Goal: Task Accomplishment & Management: Use online tool/utility

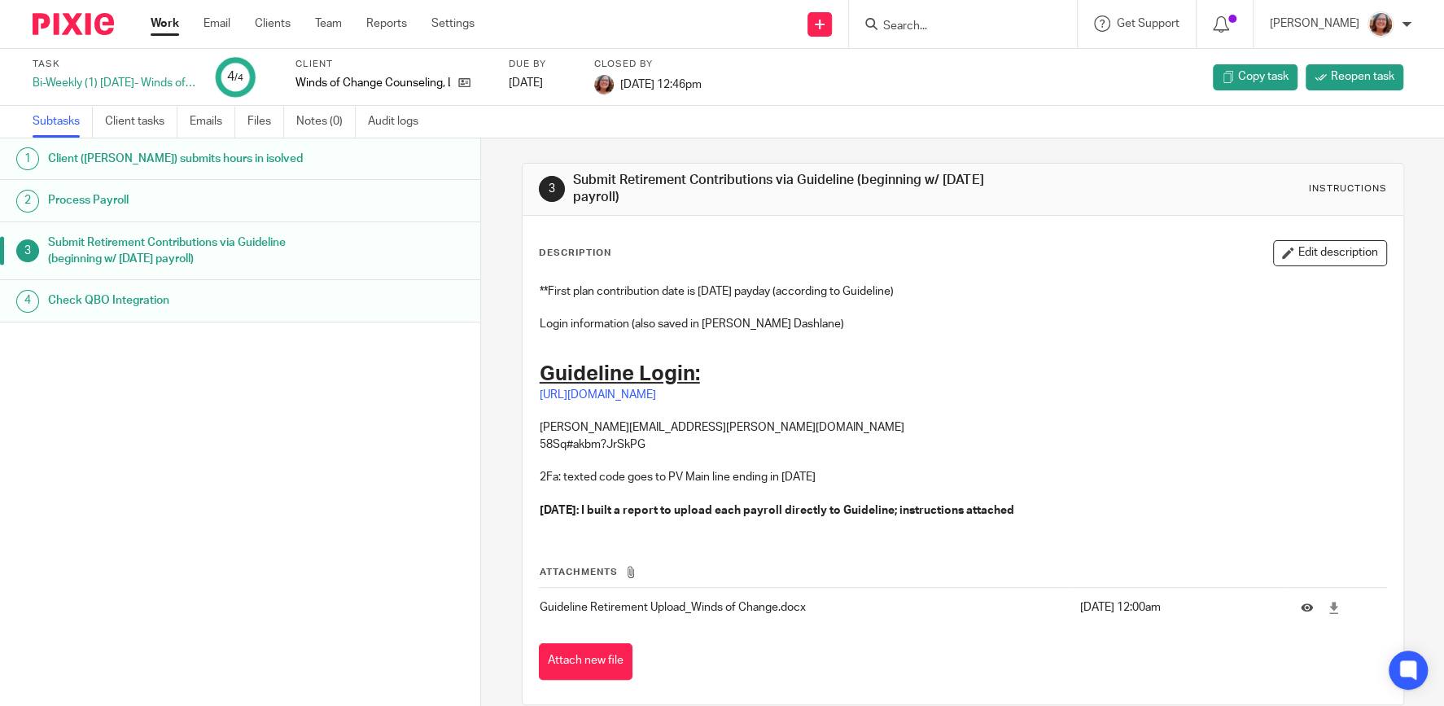
click at [145, 24] on div "Work Email Clients Team Reports Settings Work Email Clients Team Reports Settin…" at bounding box center [316, 24] width 365 height 48
click at [177, 24] on link "Work" at bounding box center [165, 23] width 28 height 16
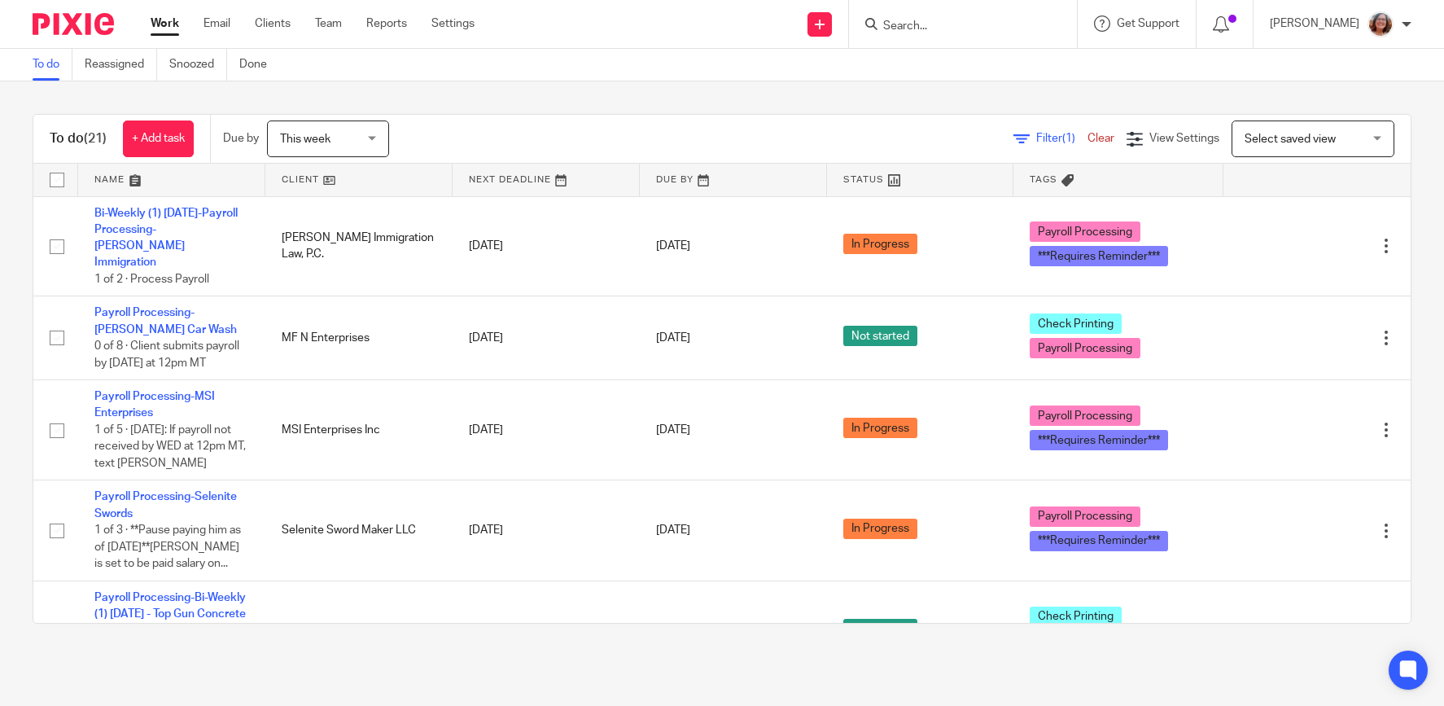
click at [306, 179] on link at bounding box center [358, 180] width 187 height 33
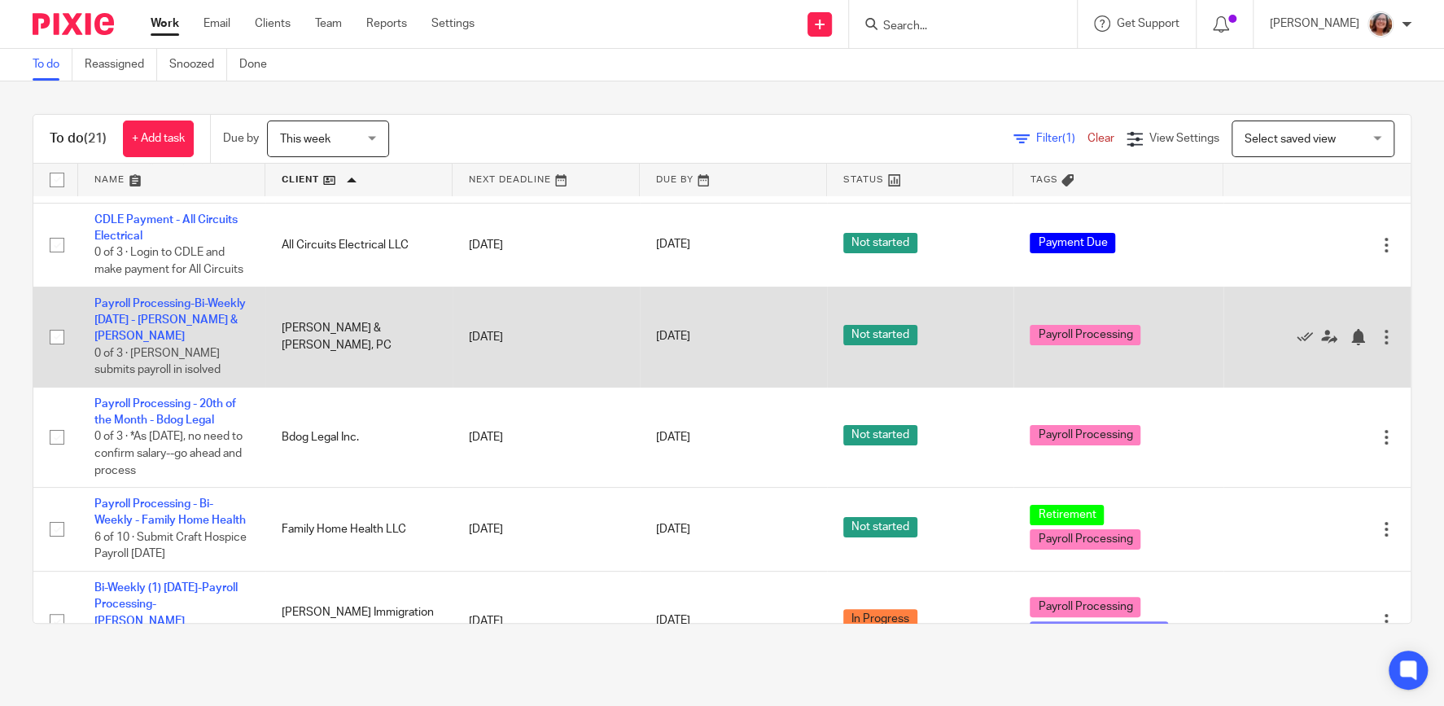
scroll to position [69, 0]
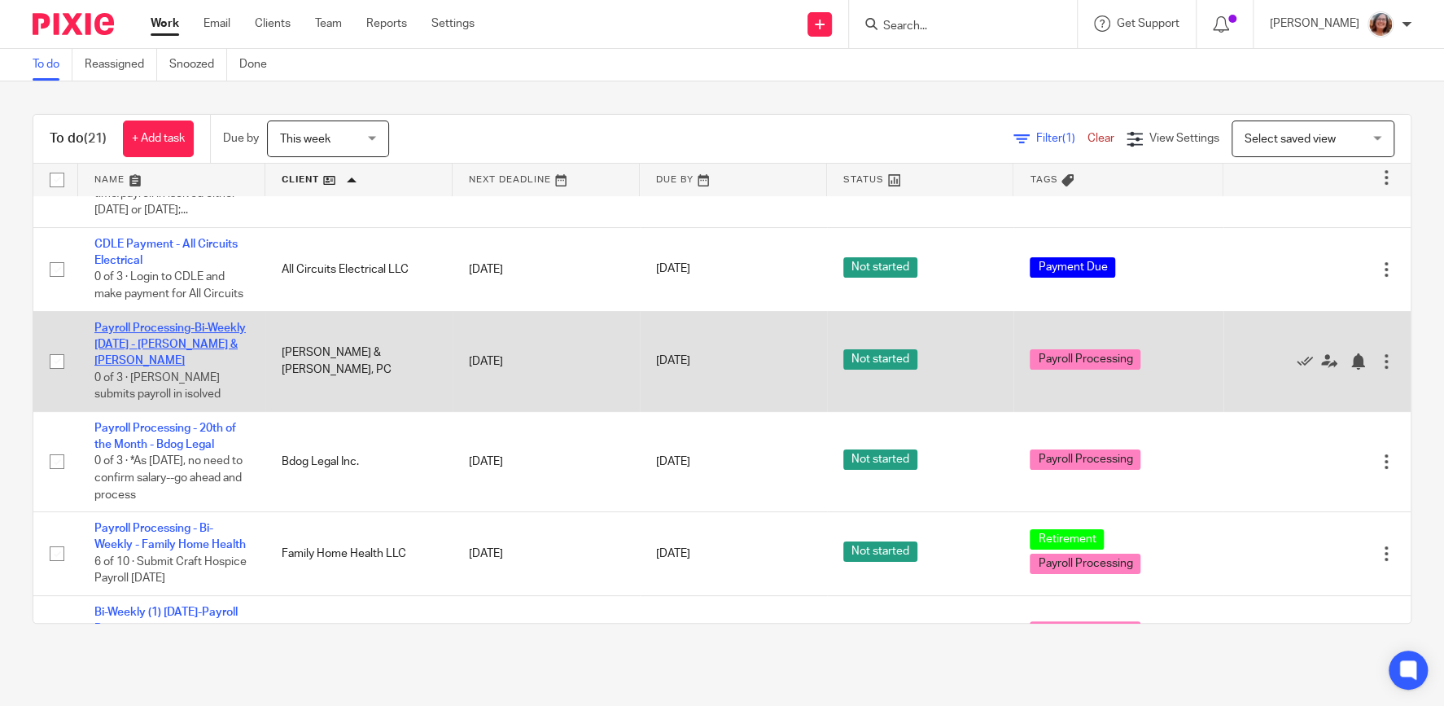
click at [179, 347] on link "Payroll Processing-Bi-Weekly [DATE] - [PERSON_NAME] & [PERSON_NAME]" at bounding box center [169, 344] width 151 height 45
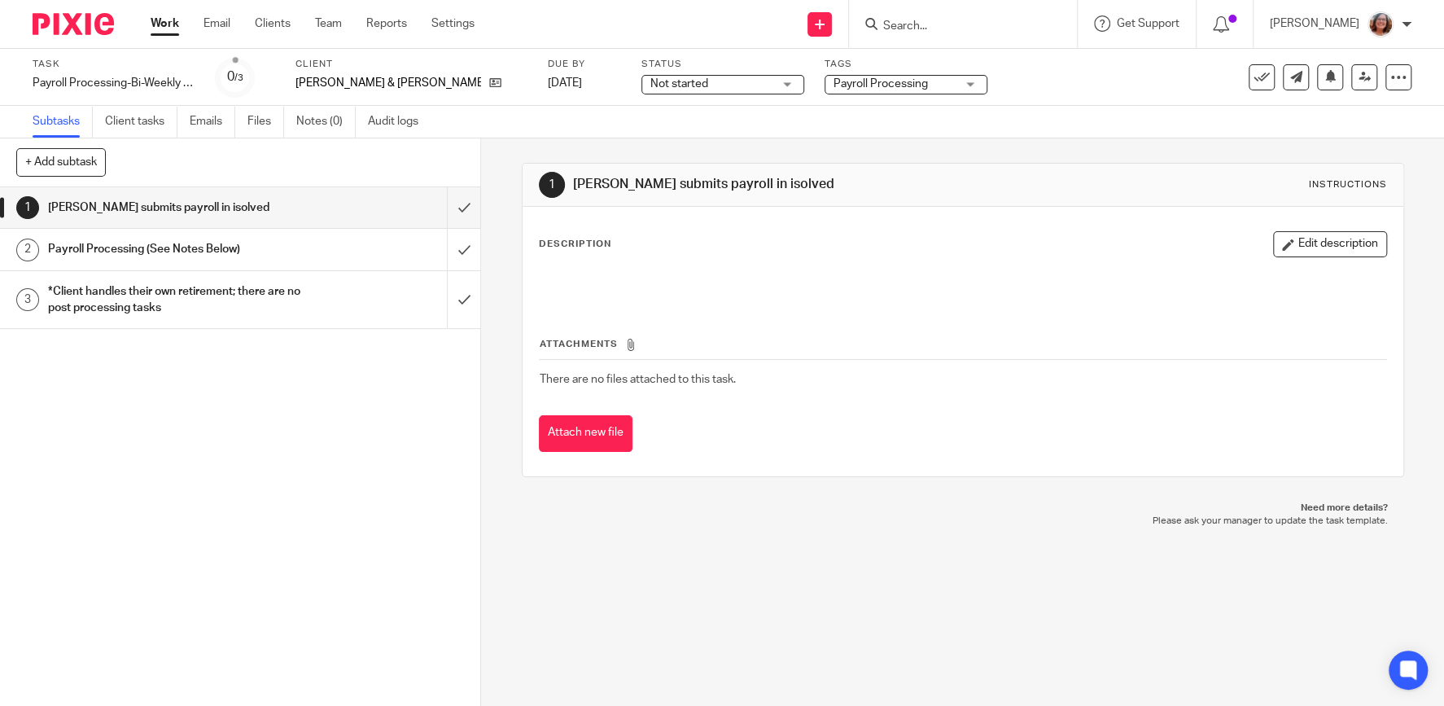
click at [658, 82] on span "Not started" at bounding box center [711, 84] width 122 height 17
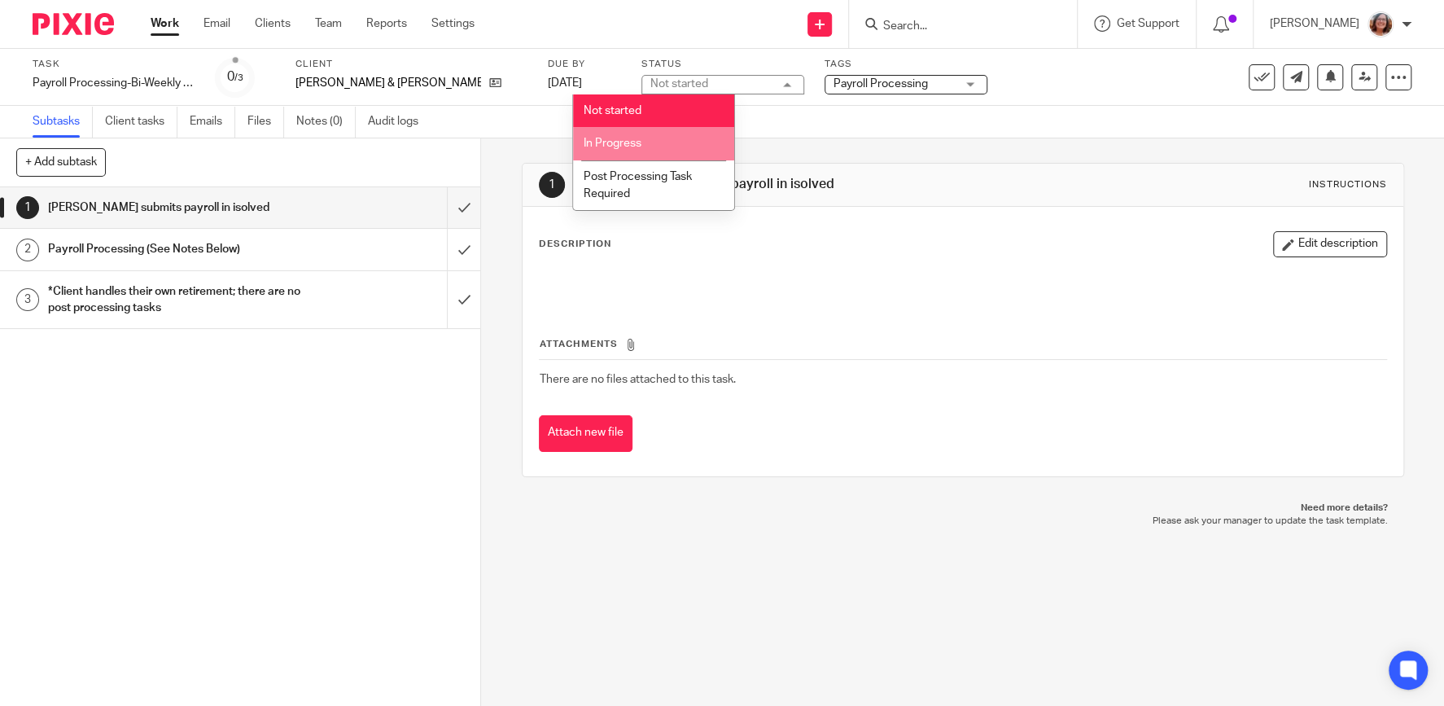
click at [650, 138] on li "In Progress" at bounding box center [653, 143] width 161 height 33
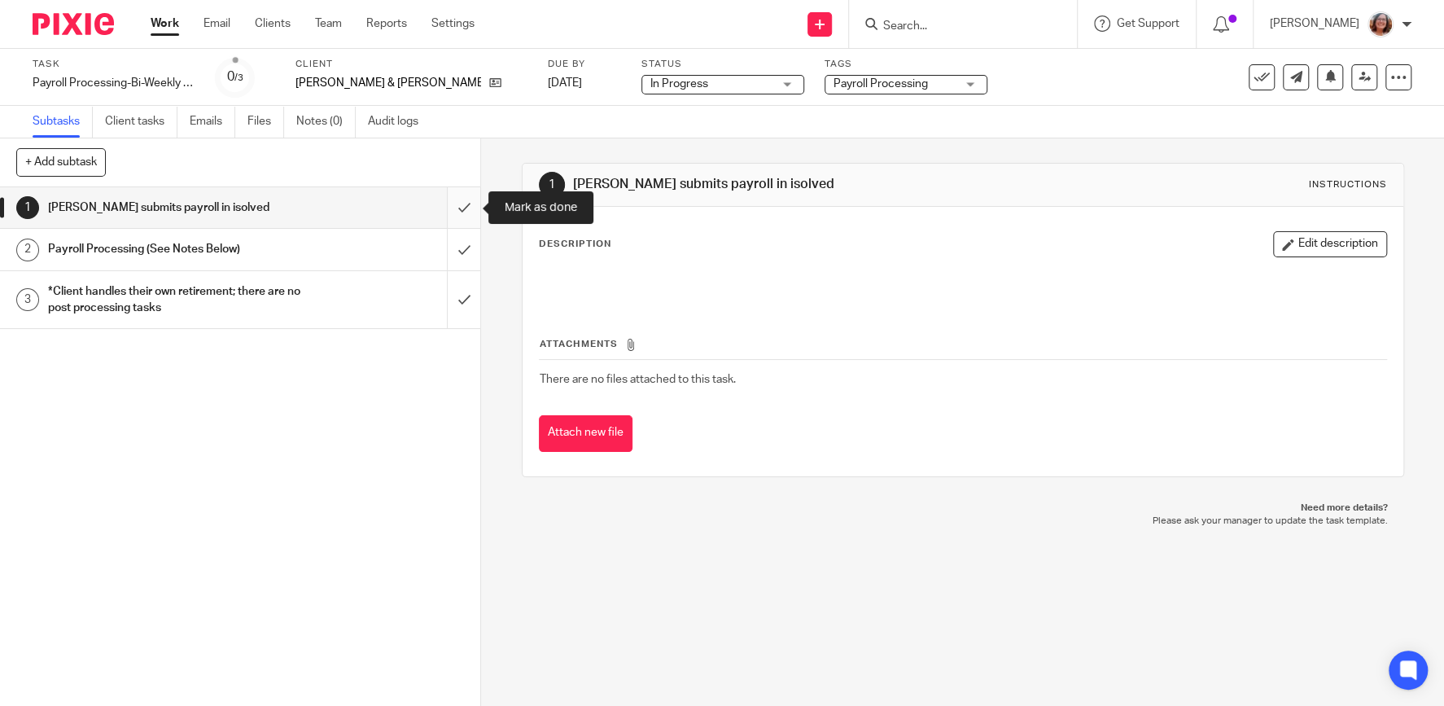
click at [466, 209] on input "submit" at bounding box center [240, 207] width 480 height 41
click at [464, 249] on input "submit" at bounding box center [240, 249] width 480 height 41
click at [455, 292] on input "submit" at bounding box center [240, 300] width 480 height 58
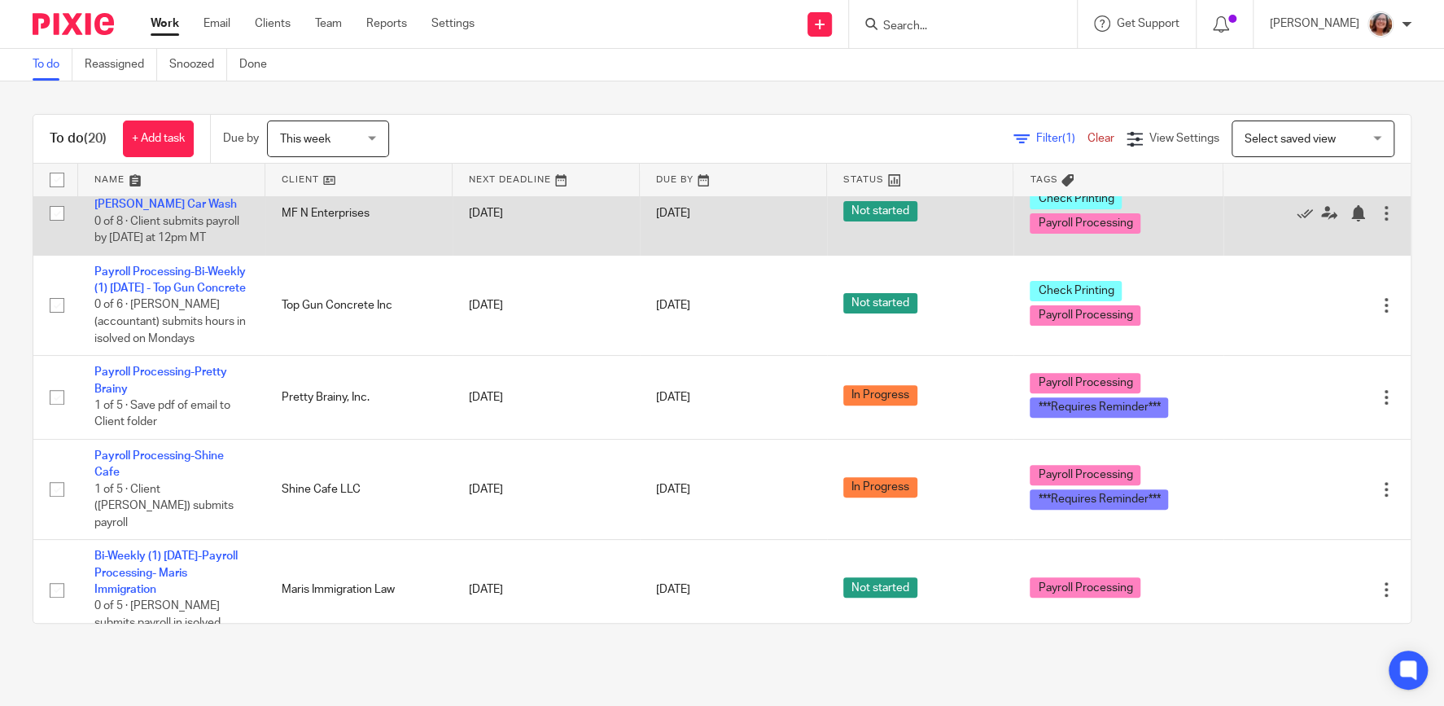
scroll to position [348, 0]
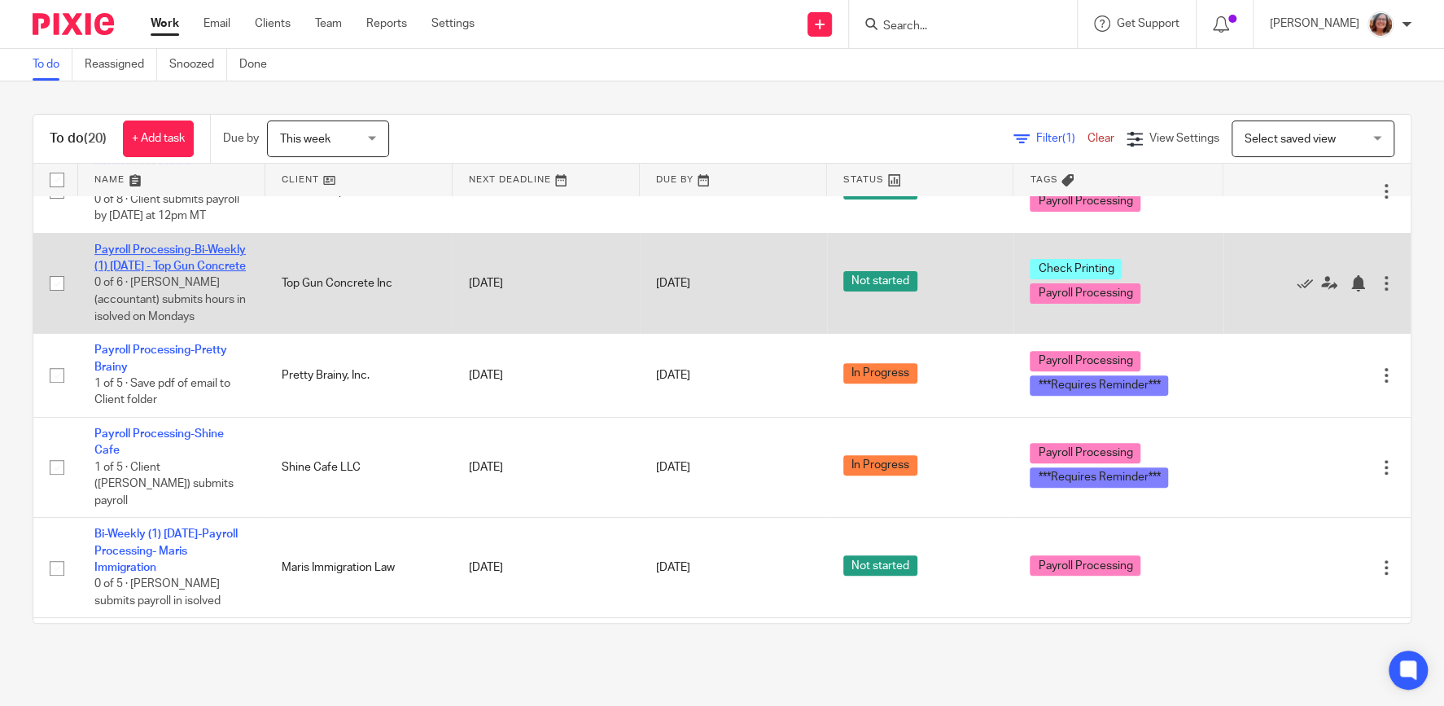
click at [177, 256] on link "Payroll Processing-Bi-Weekly (1) [DATE] - Top Gun Concrete" at bounding box center [169, 258] width 151 height 28
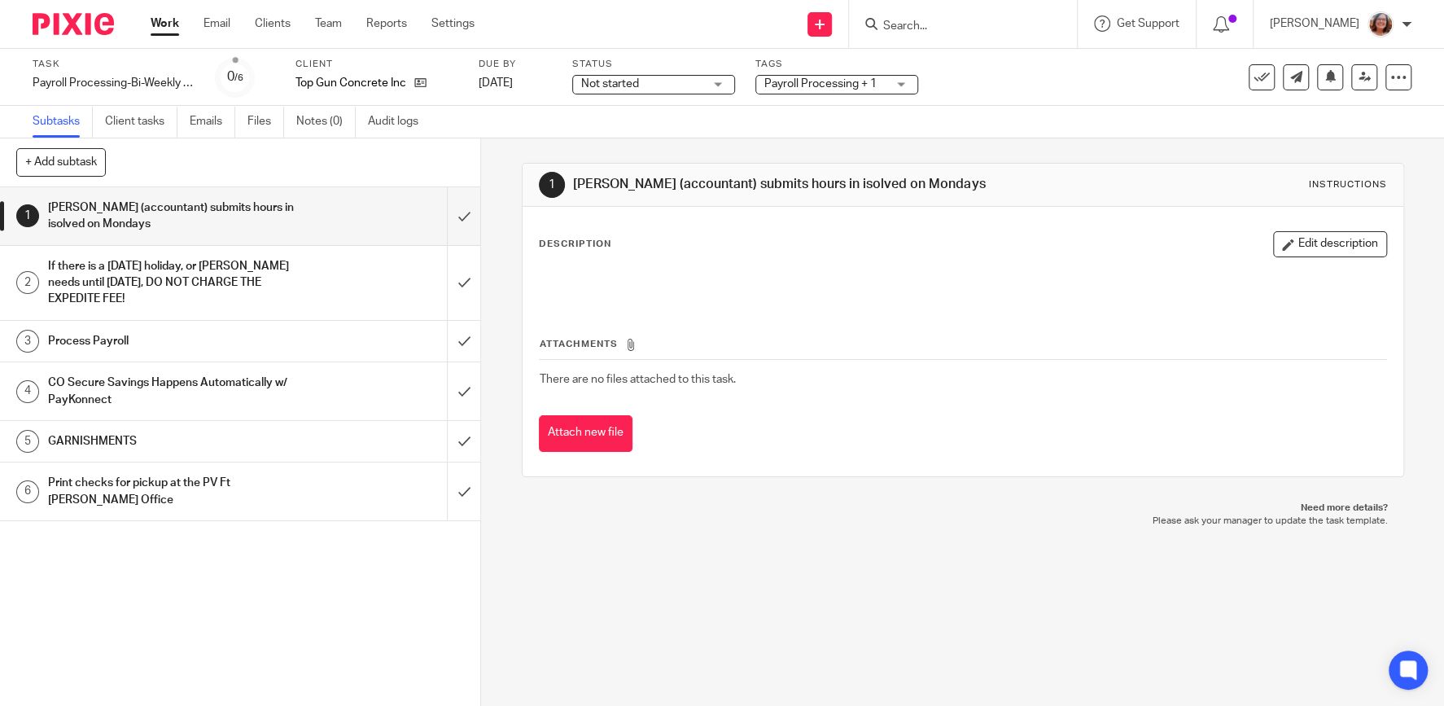
click at [616, 81] on span "Not started" at bounding box center [610, 83] width 58 height 11
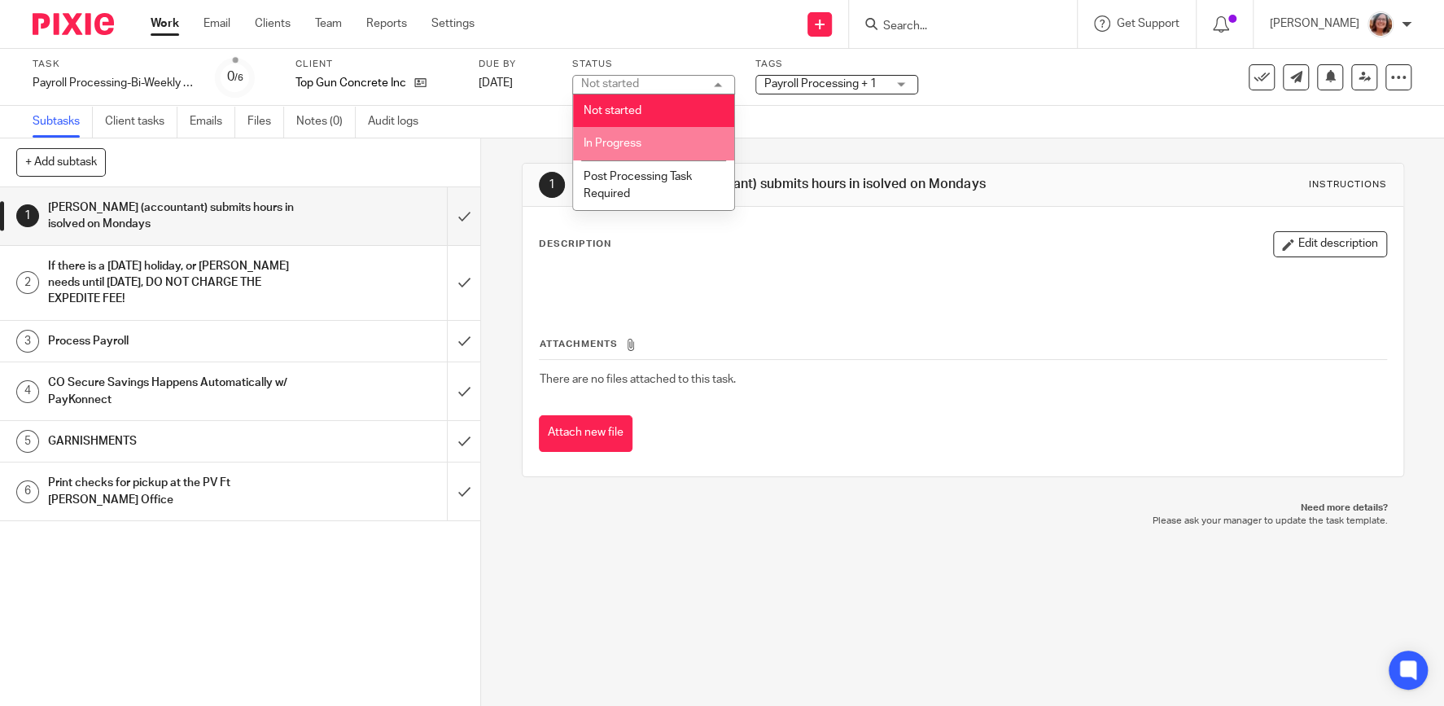
click at [621, 145] on span "In Progress" at bounding box center [613, 143] width 58 height 11
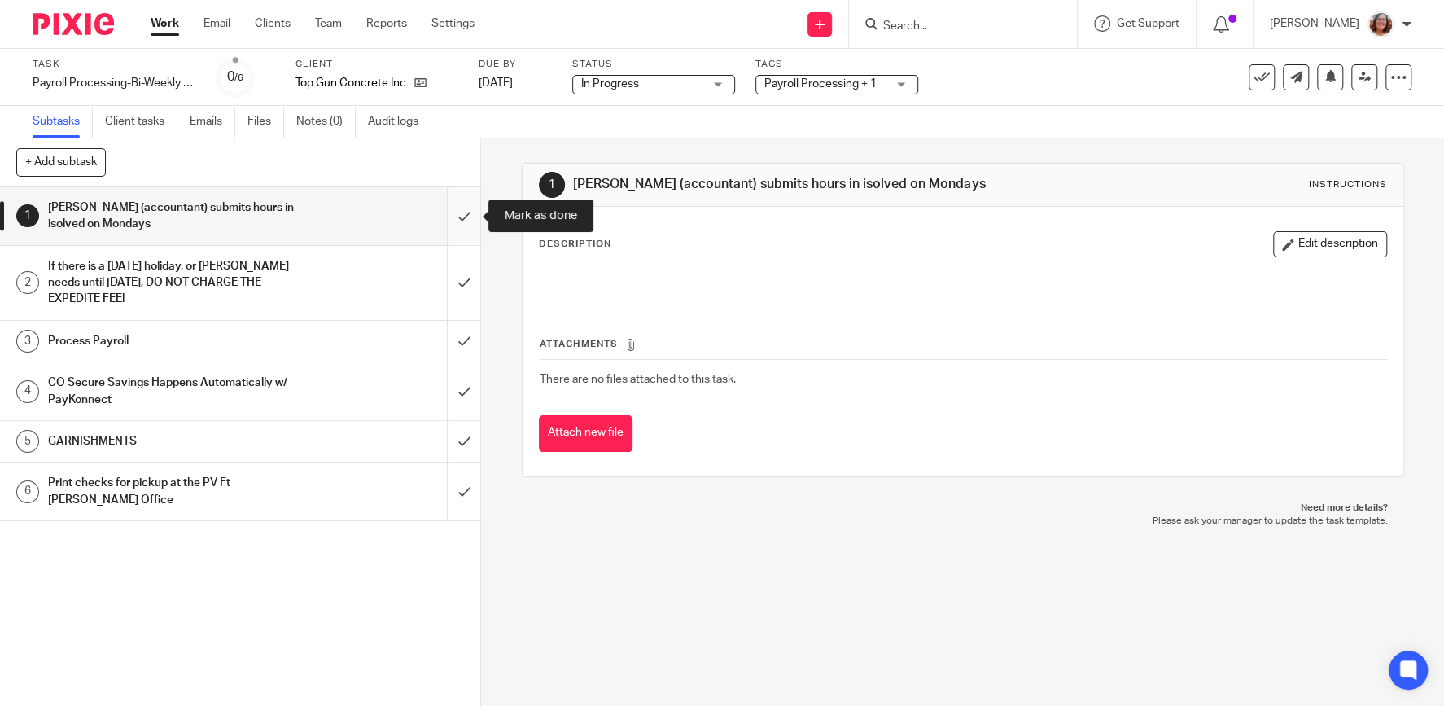
click at [470, 220] on input "submit" at bounding box center [240, 216] width 480 height 58
click at [462, 274] on input "submit" at bounding box center [240, 283] width 480 height 74
click at [459, 321] on input "submit" at bounding box center [240, 341] width 480 height 41
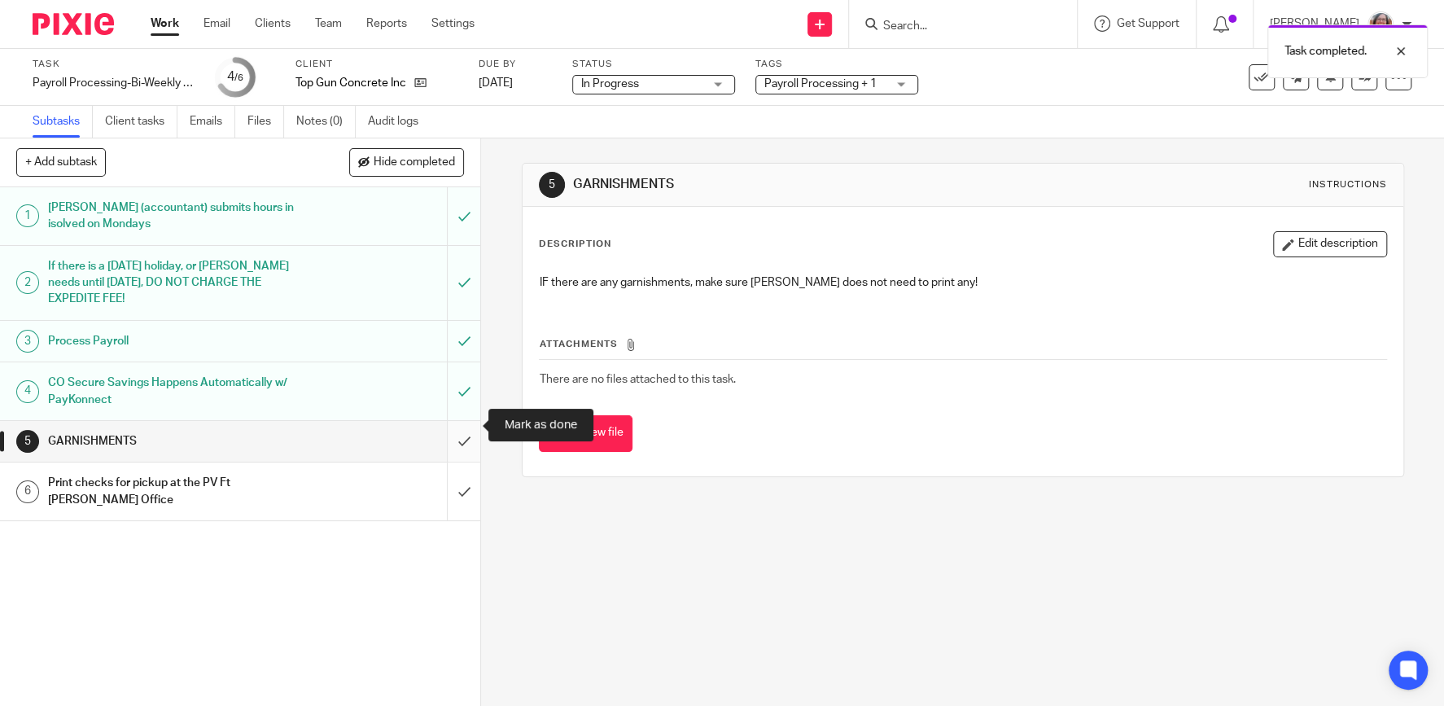
click at [466, 431] on input "submit" at bounding box center [240, 441] width 480 height 41
click at [462, 475] on input "submit" at bounding box center [240, 491] width 480 height 58
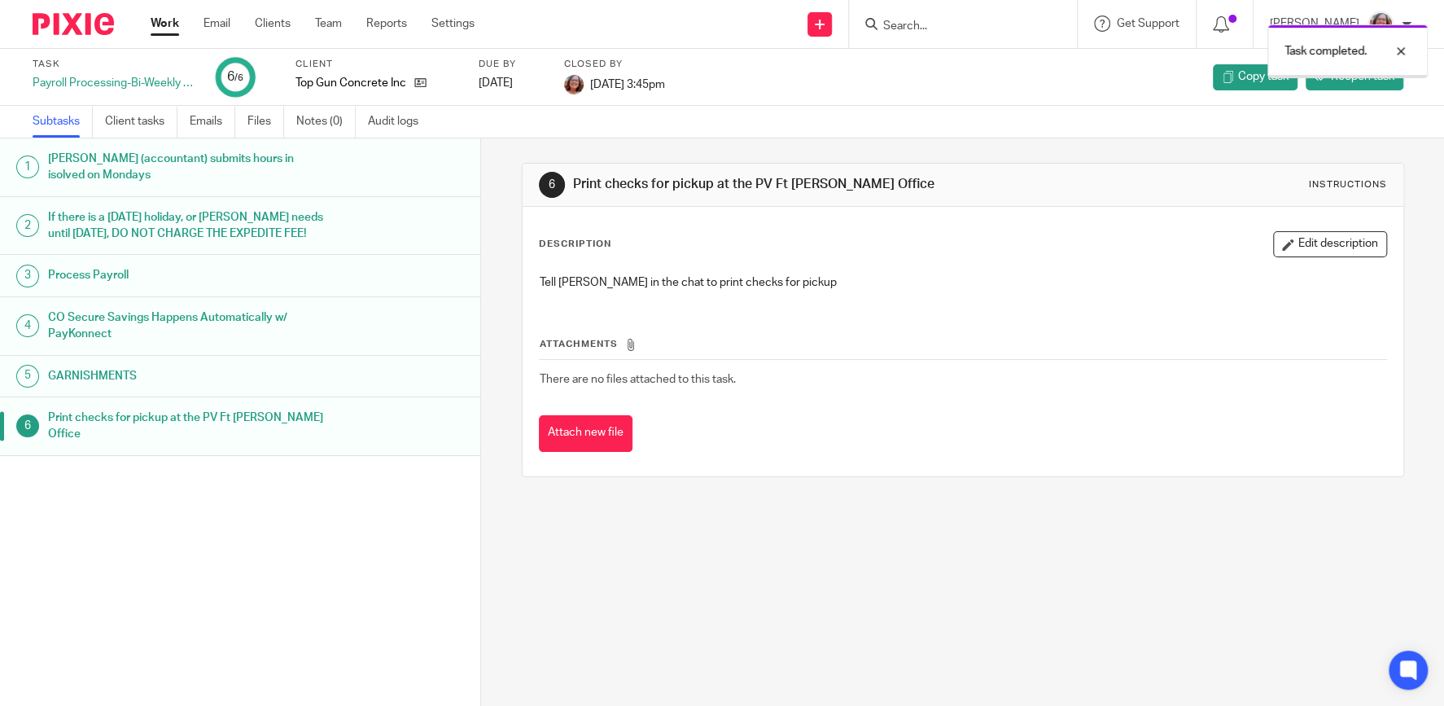
click at [158, 21] on link "Work" at bounding box center [165, 23] width 28 height 16
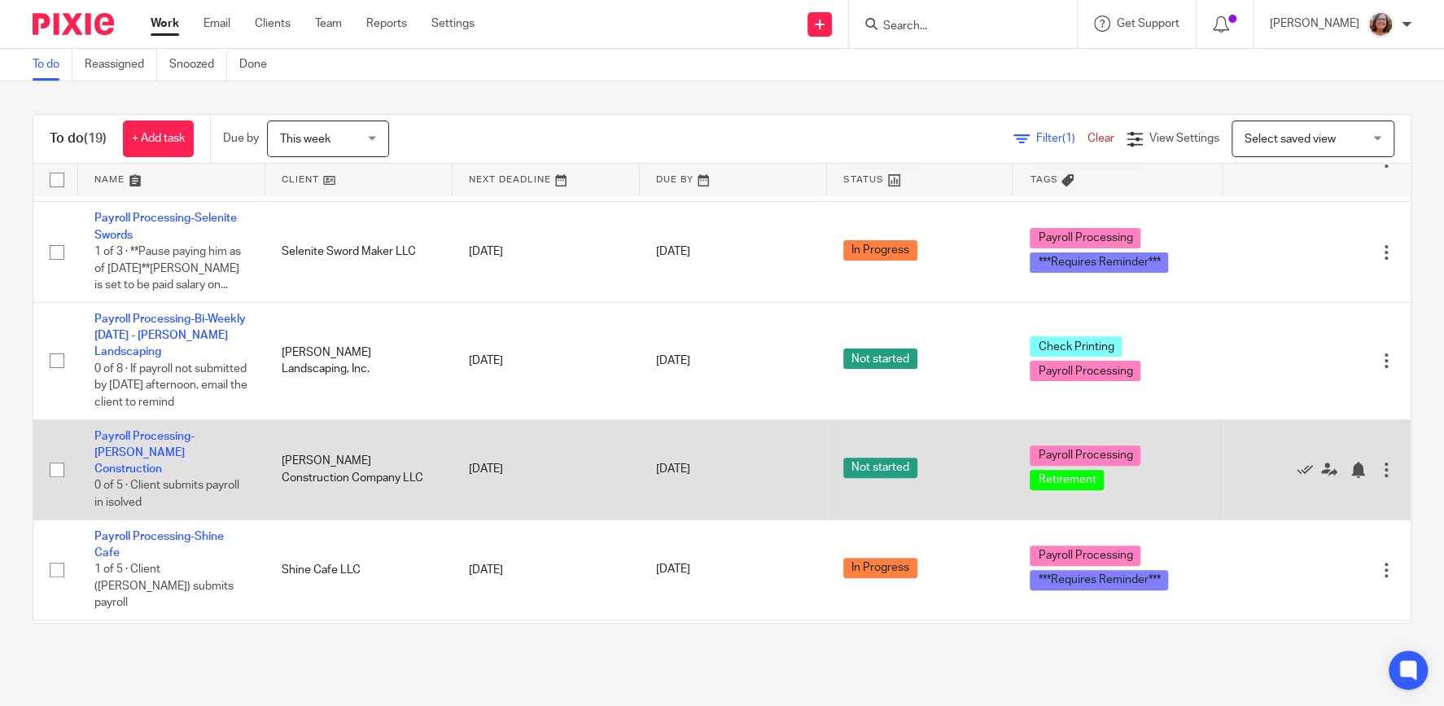
scroll to position [348, 0]
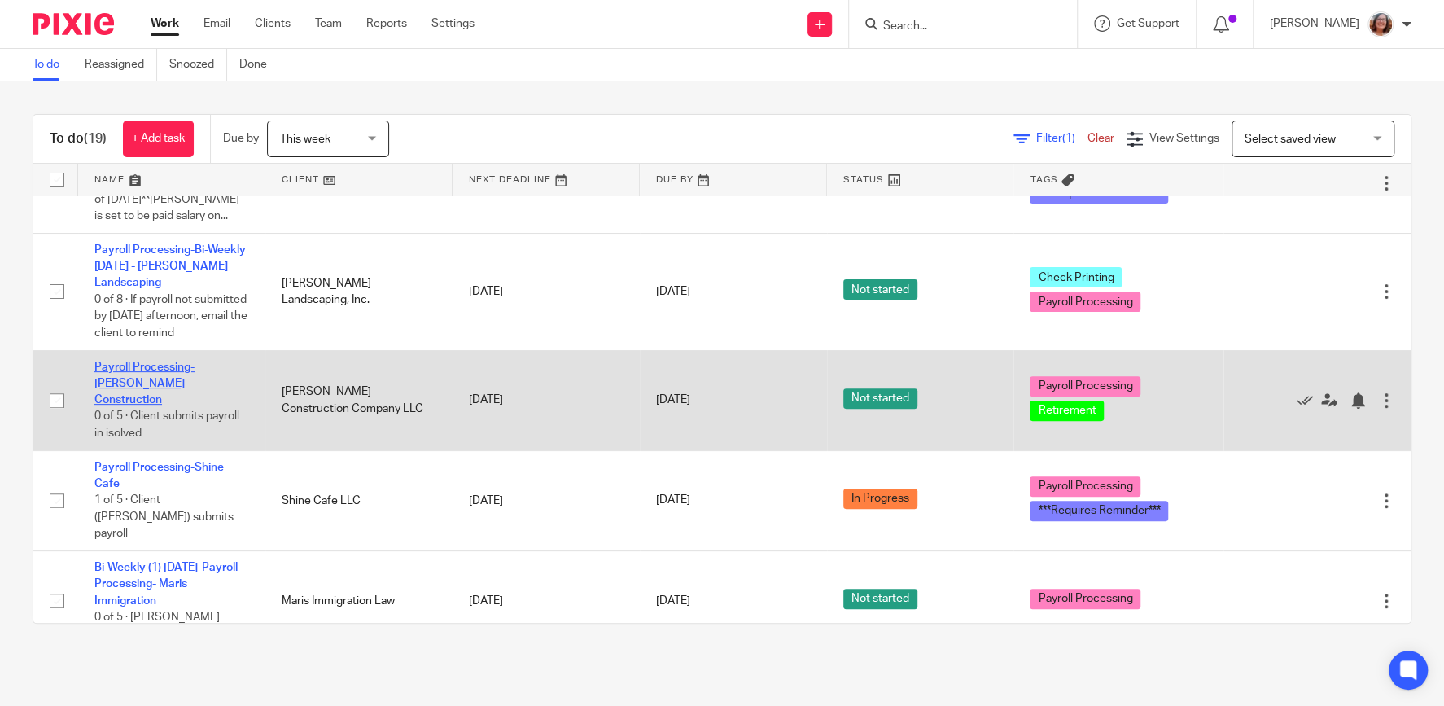
click at [160, 361] on link "Payroll Processing-[PERSON_NAME] Construction" at bounding box center [144, 383] width 100 height 45
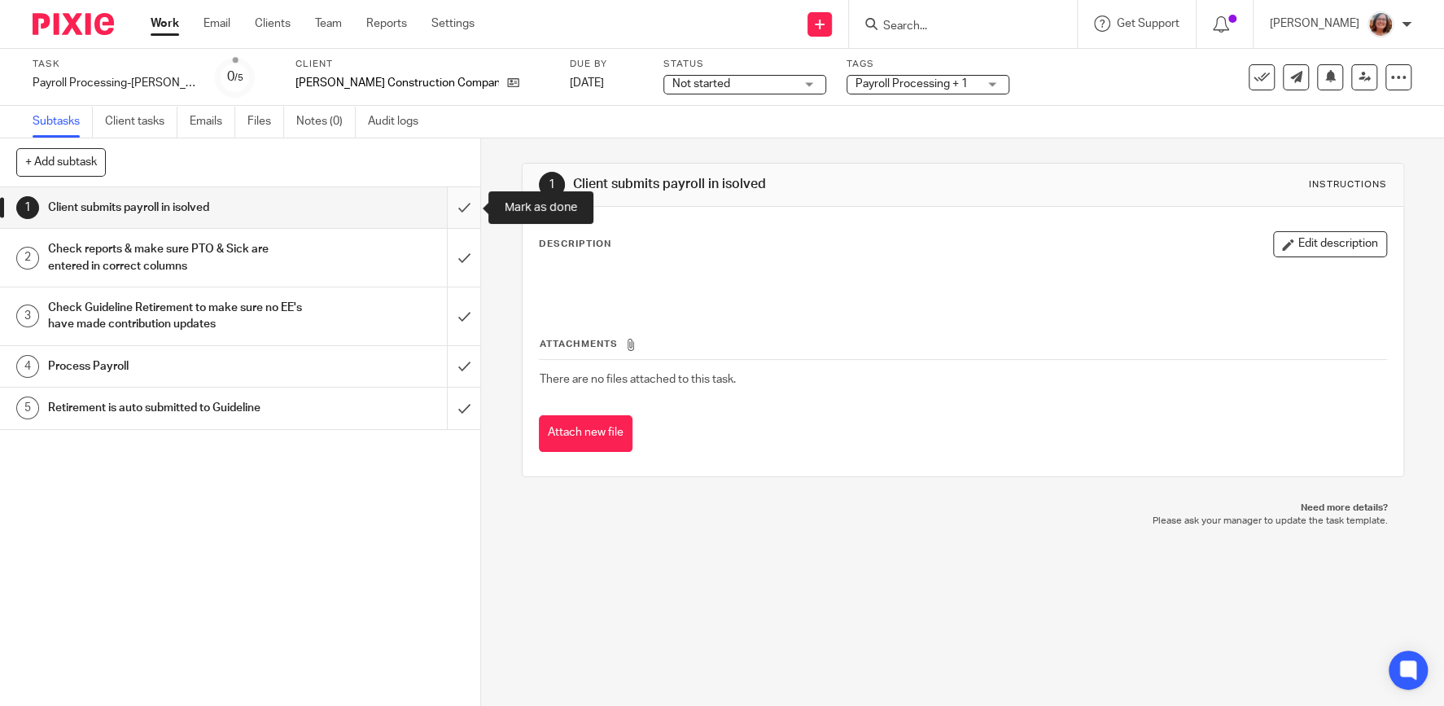
click at [457, 217] on input "submit" at bounding box center [240, 207] width 480 height 41
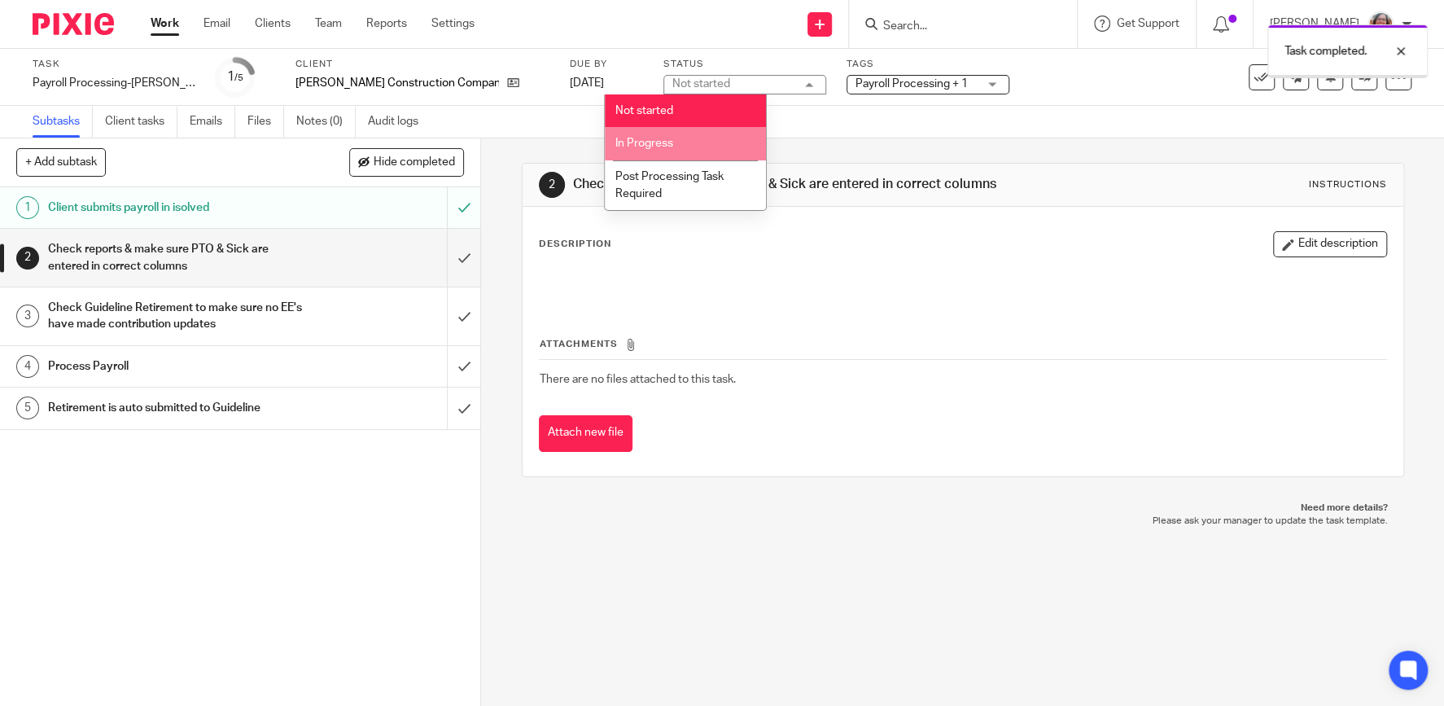
click at [698, 138] on li "In Progress" at bounding box center [685, 143] width 161 height 33
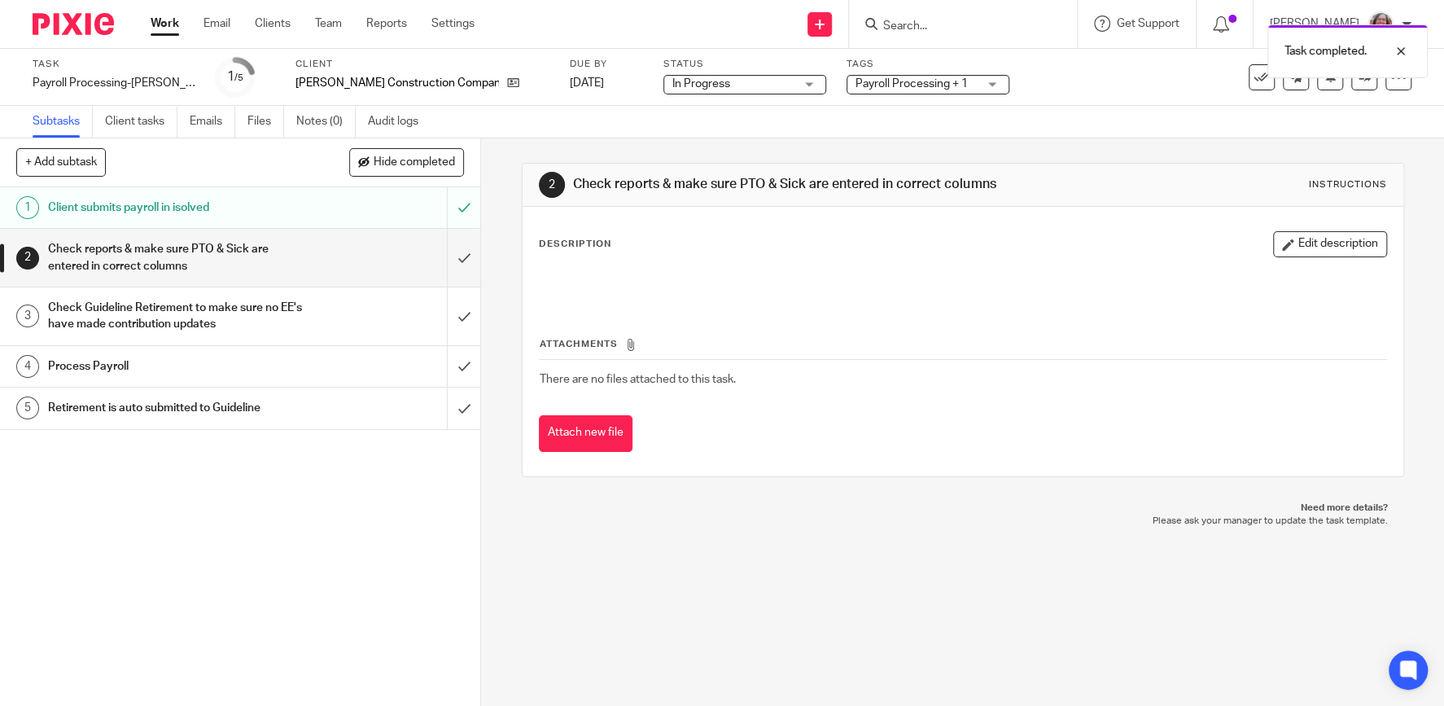
click at [164, 27] on link "Work" at bounding box center [165, 23] width 28 height 16
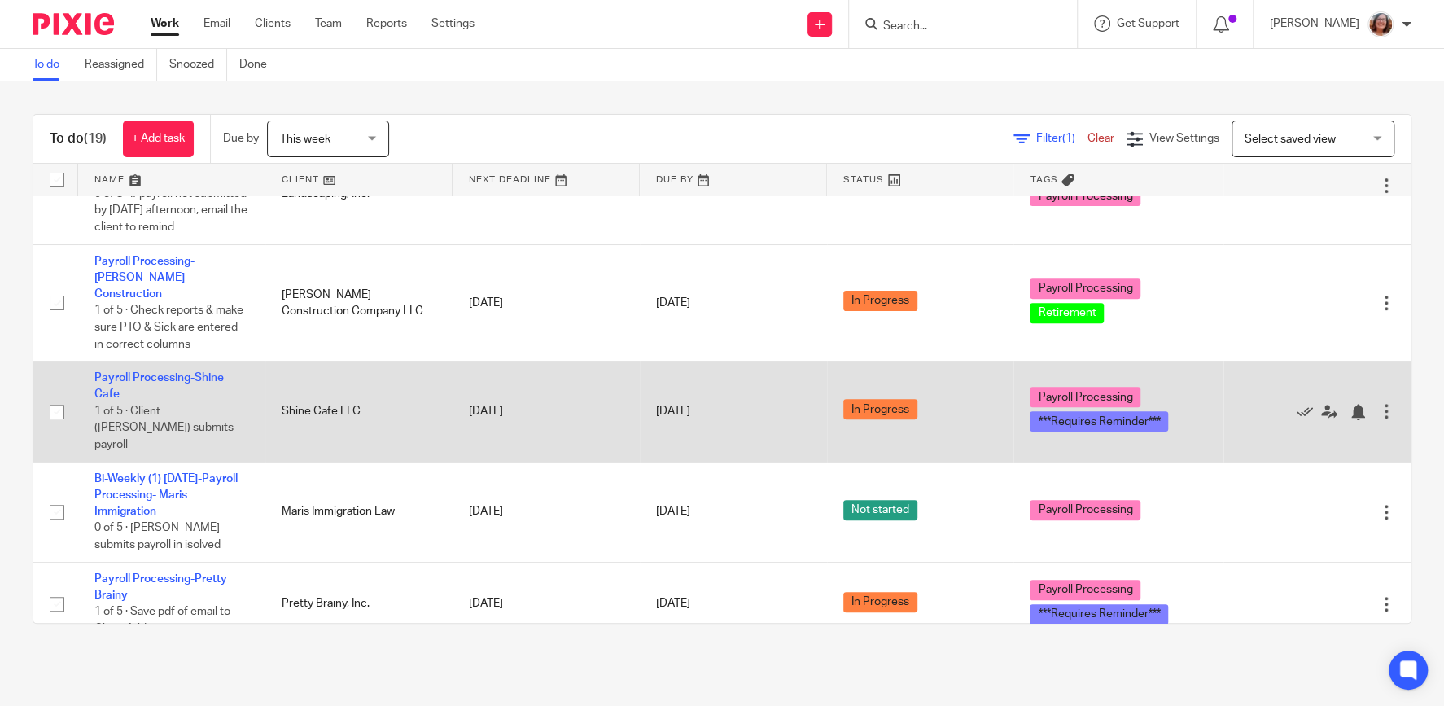
scroll to position [418, 0]
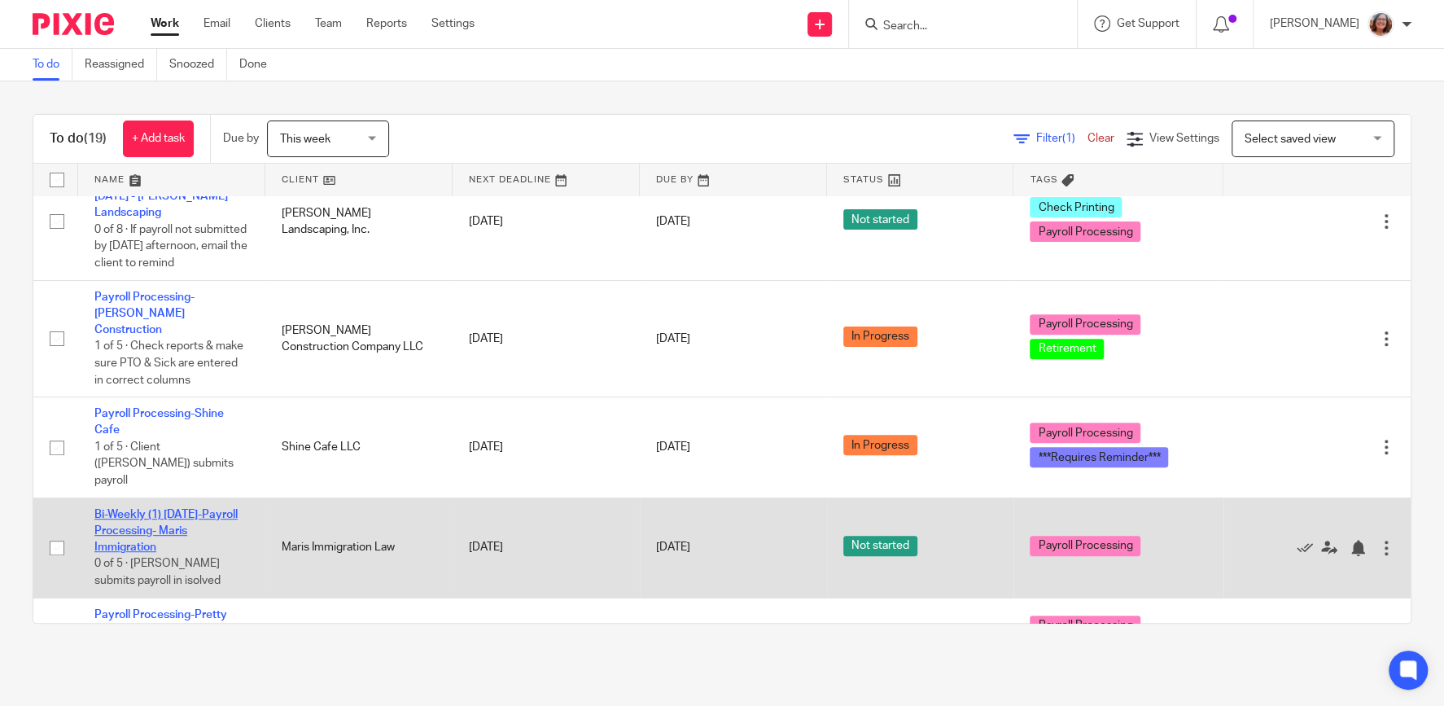
click at [155, 509] on link "Bi-Weekly (1) [DATE]-Payroll Processing- Maris Immigration" at bounding box center [165, 531] width 143 height 45
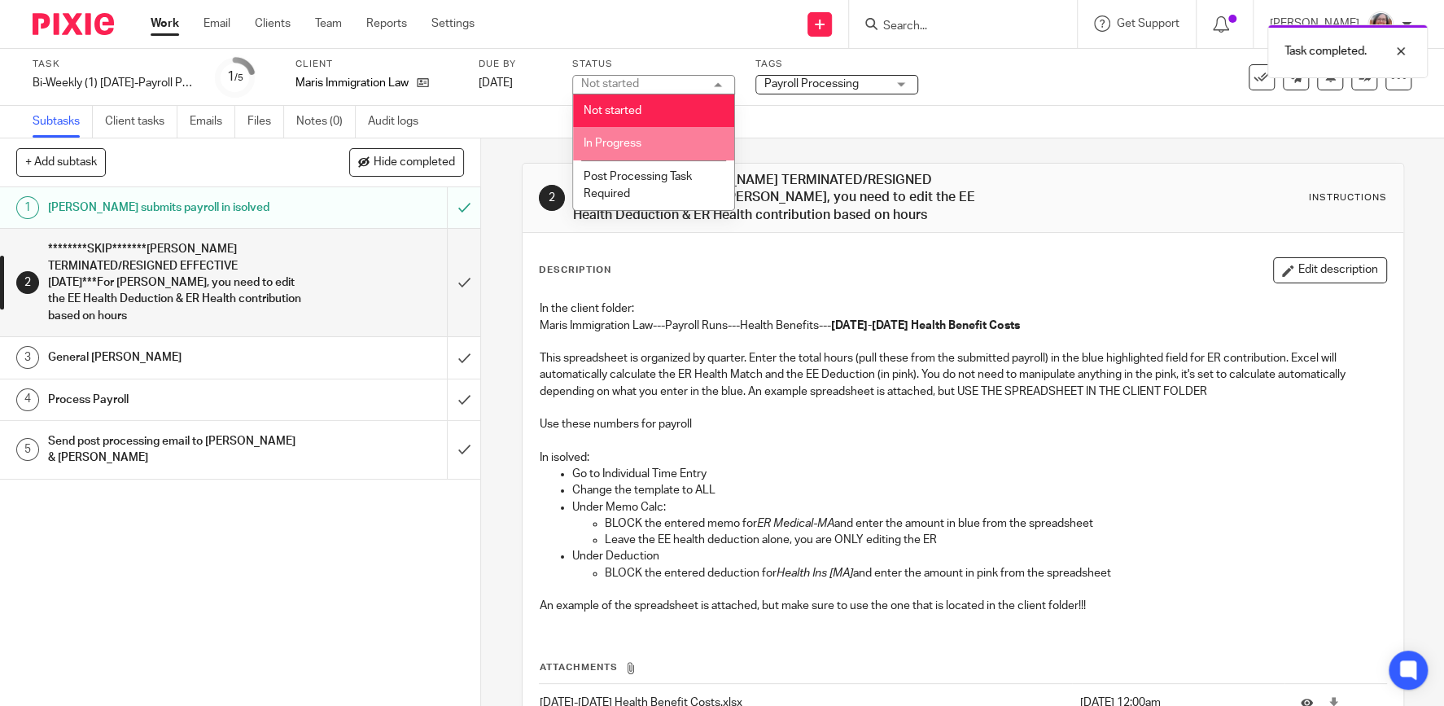
click at [625, 148] on span "In Progress" at bounding box center [613, 143] width 58 height 11
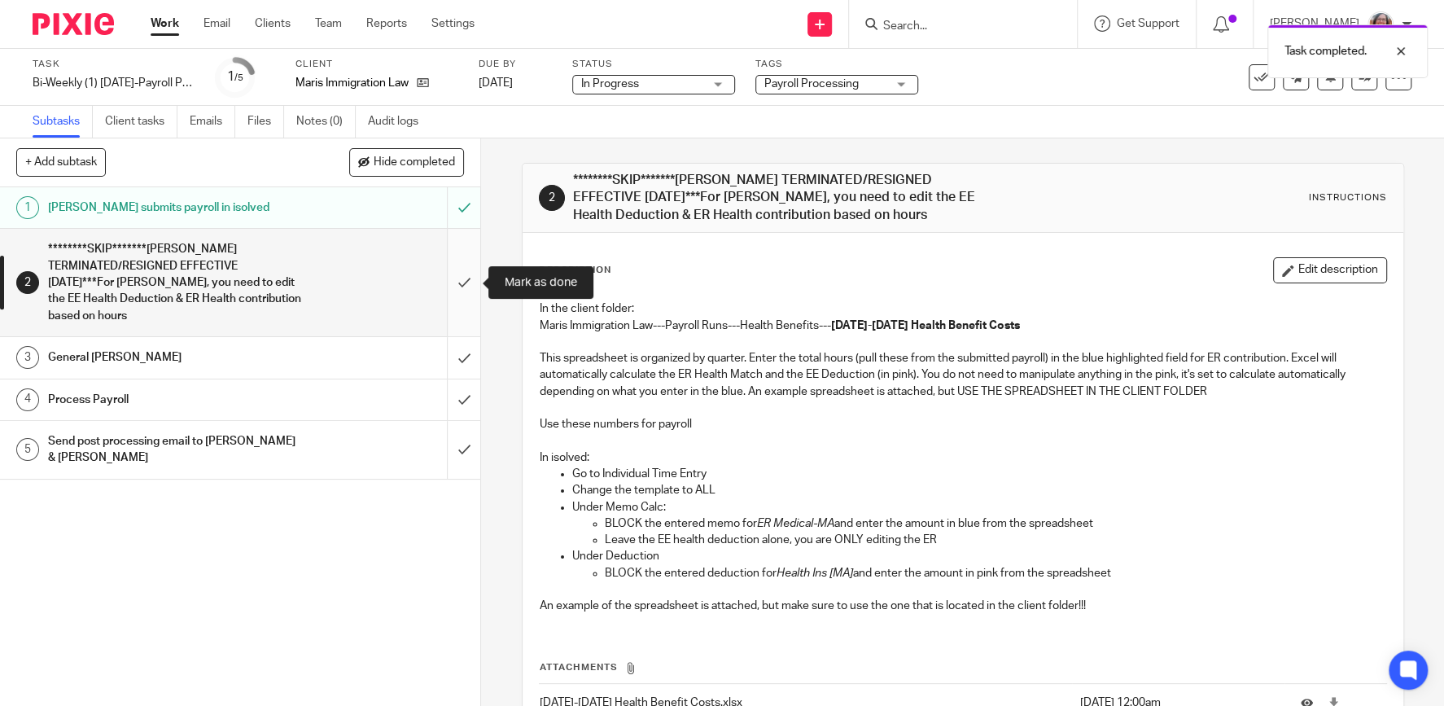
click at [459, 297] on input "submit" at bounding box center [240, 282] width 480 height 107
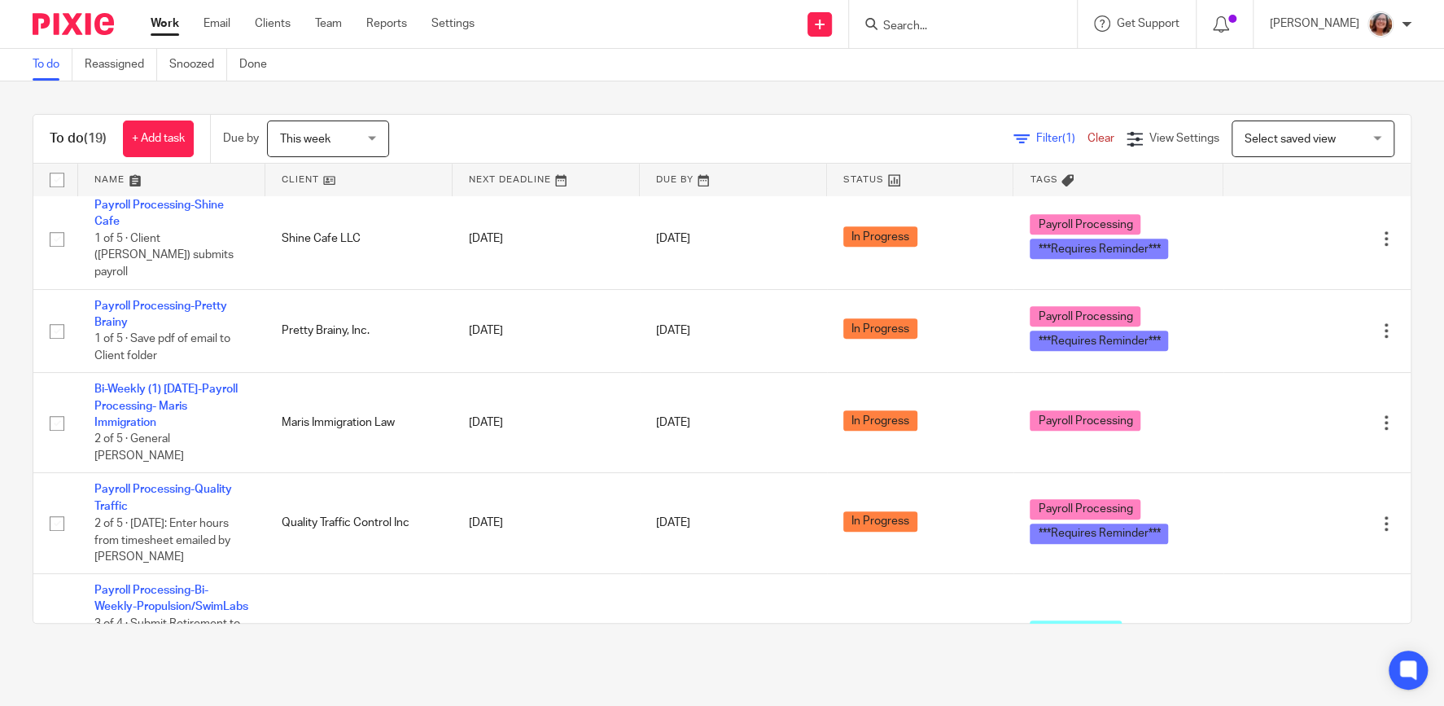
scroll to position [696, 0]
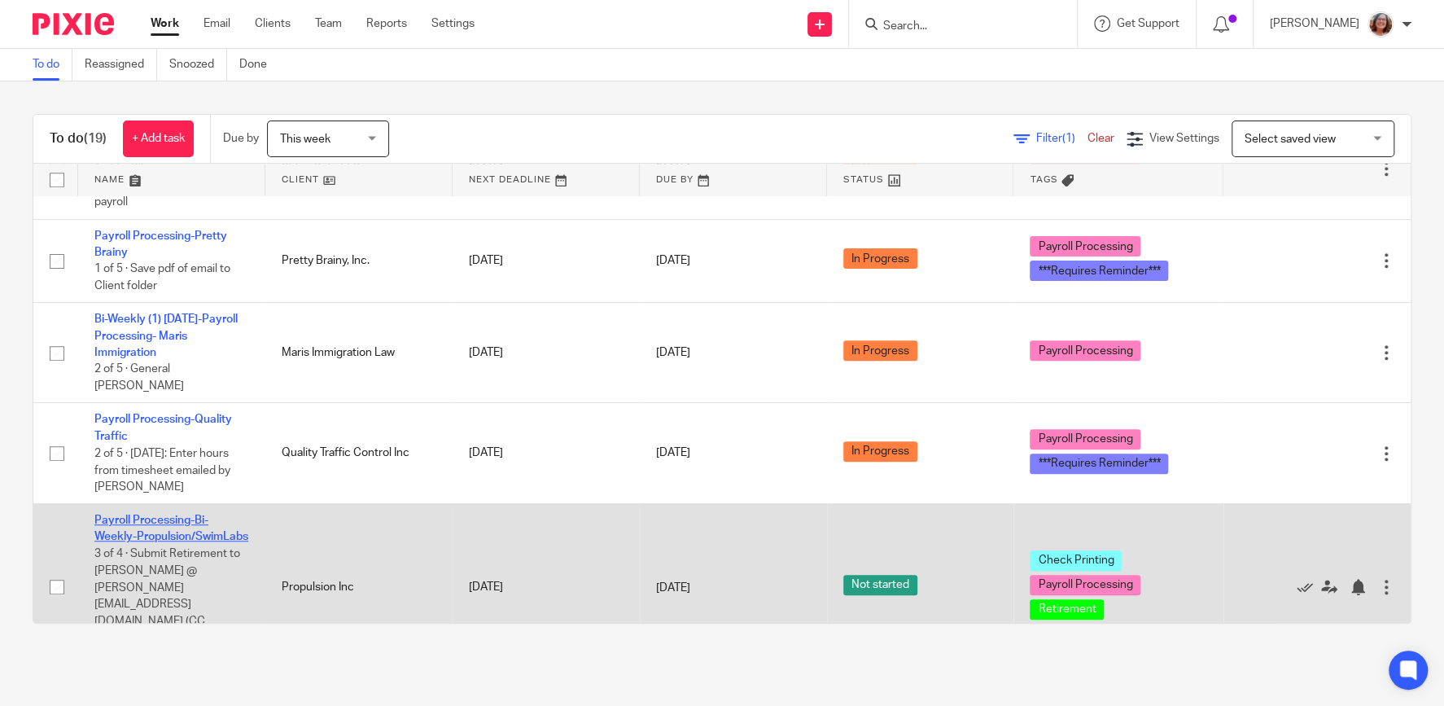
click at [165, 514] on link "Payroll Processing-Bi-Weekly-Propulsion/SwimLabs" at bounding box center [171, 528] width 154 height 28
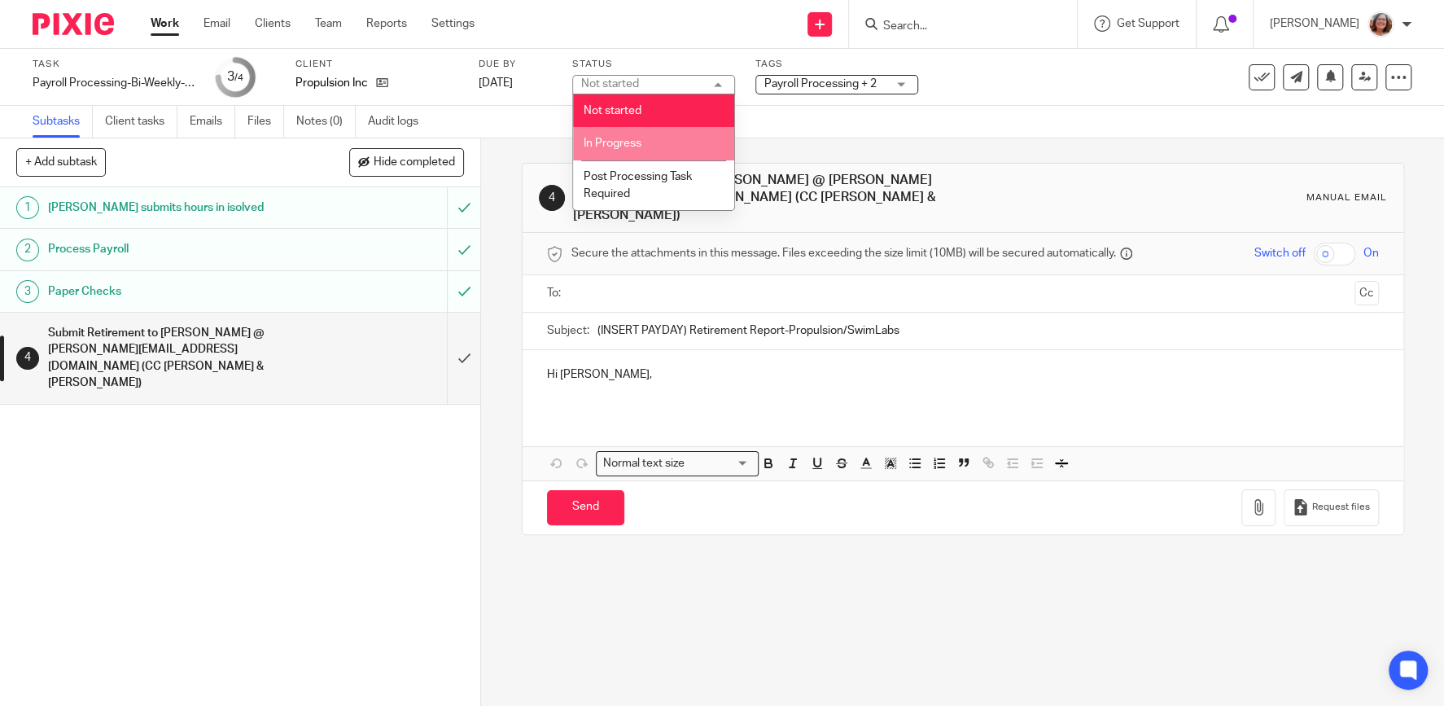
click at [608, 138] on li "In Progress" at bounding box center [653, 143] width 161 height 33
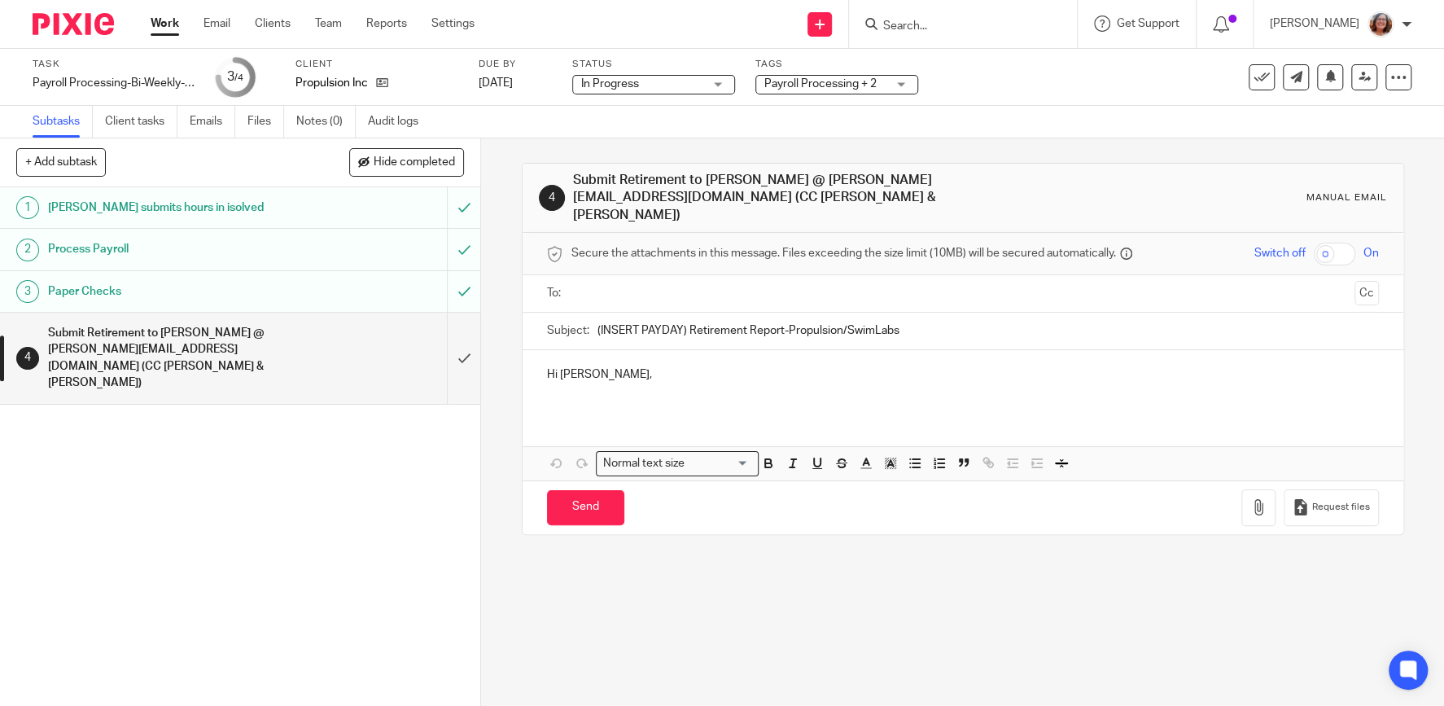
click at [161, 27] on link "Work" at bounding box center [165, 23] width 28 height 16
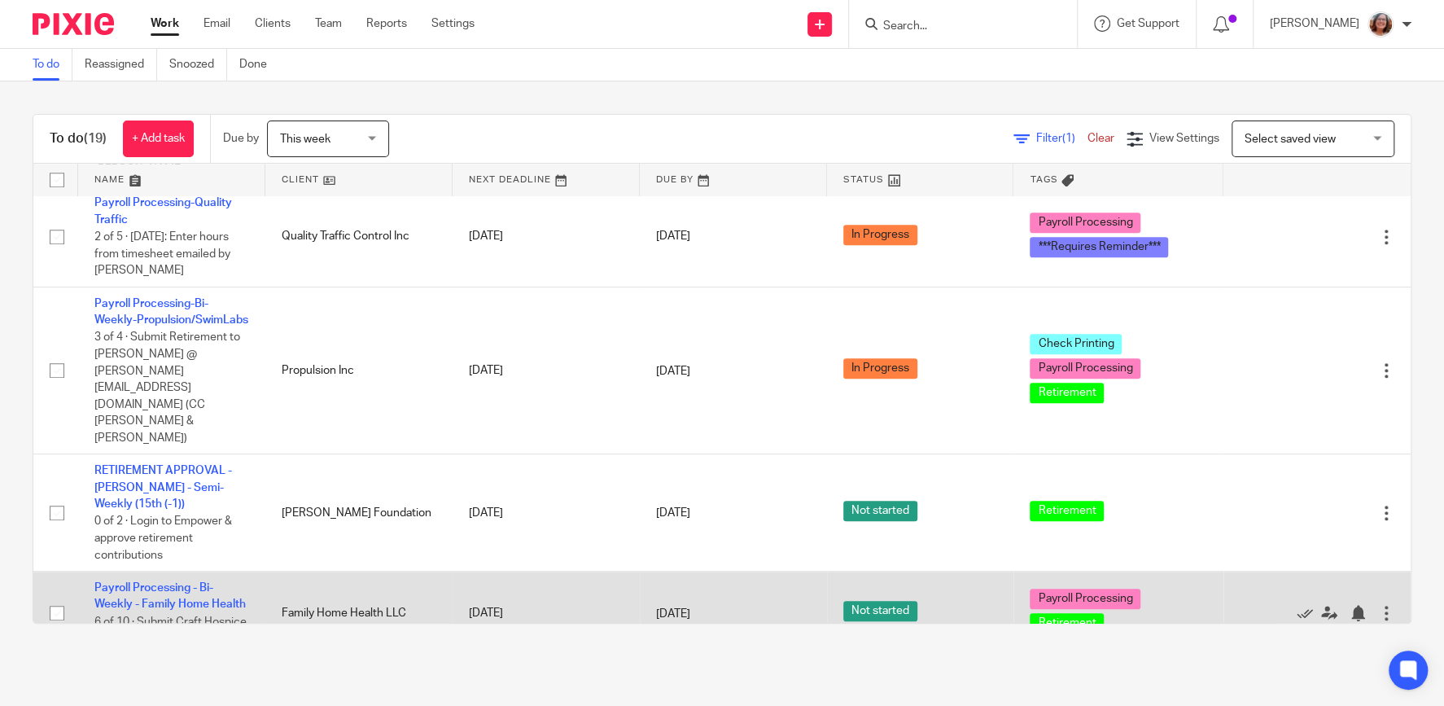
scroll to position [904, 0]
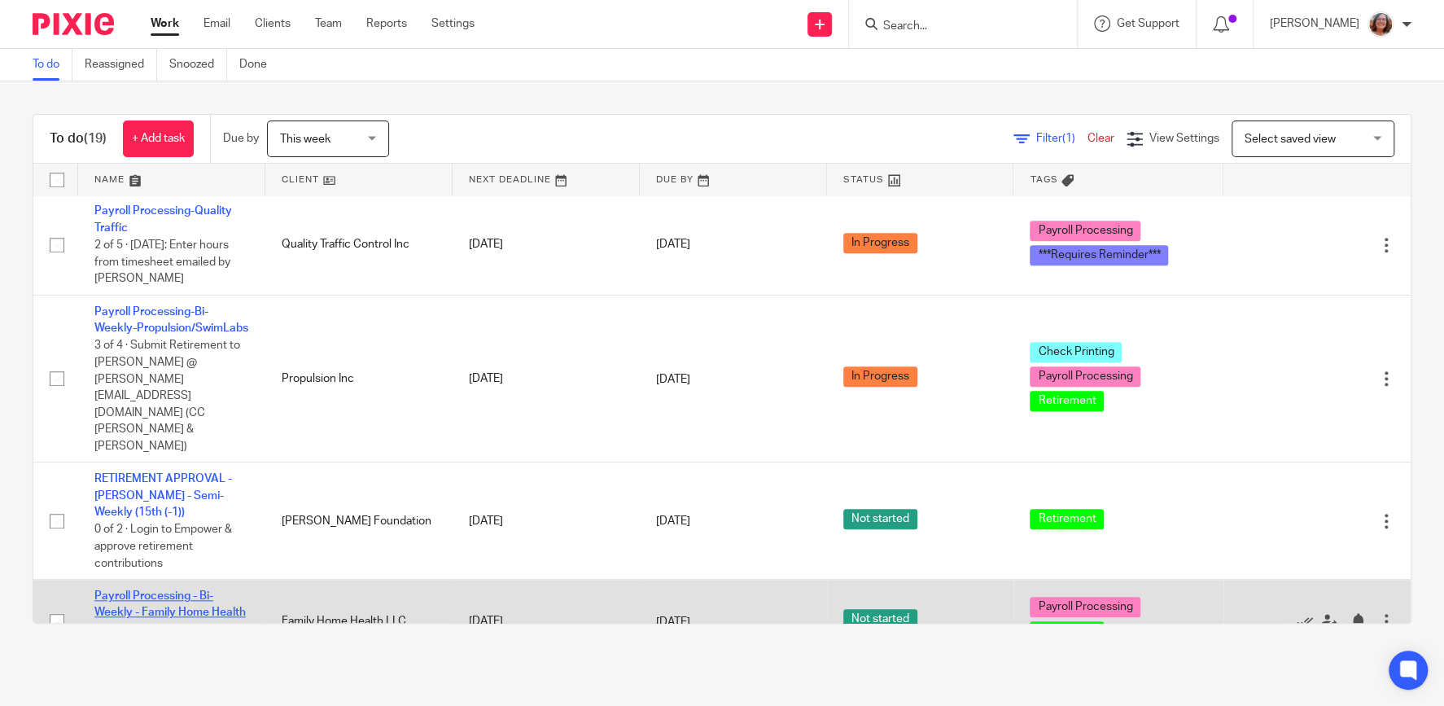
click at [213, 590] on link "Payroll Processing - Bi-Weekly - Family Home Health" at bounding box center [169, 604] width 151 height 28
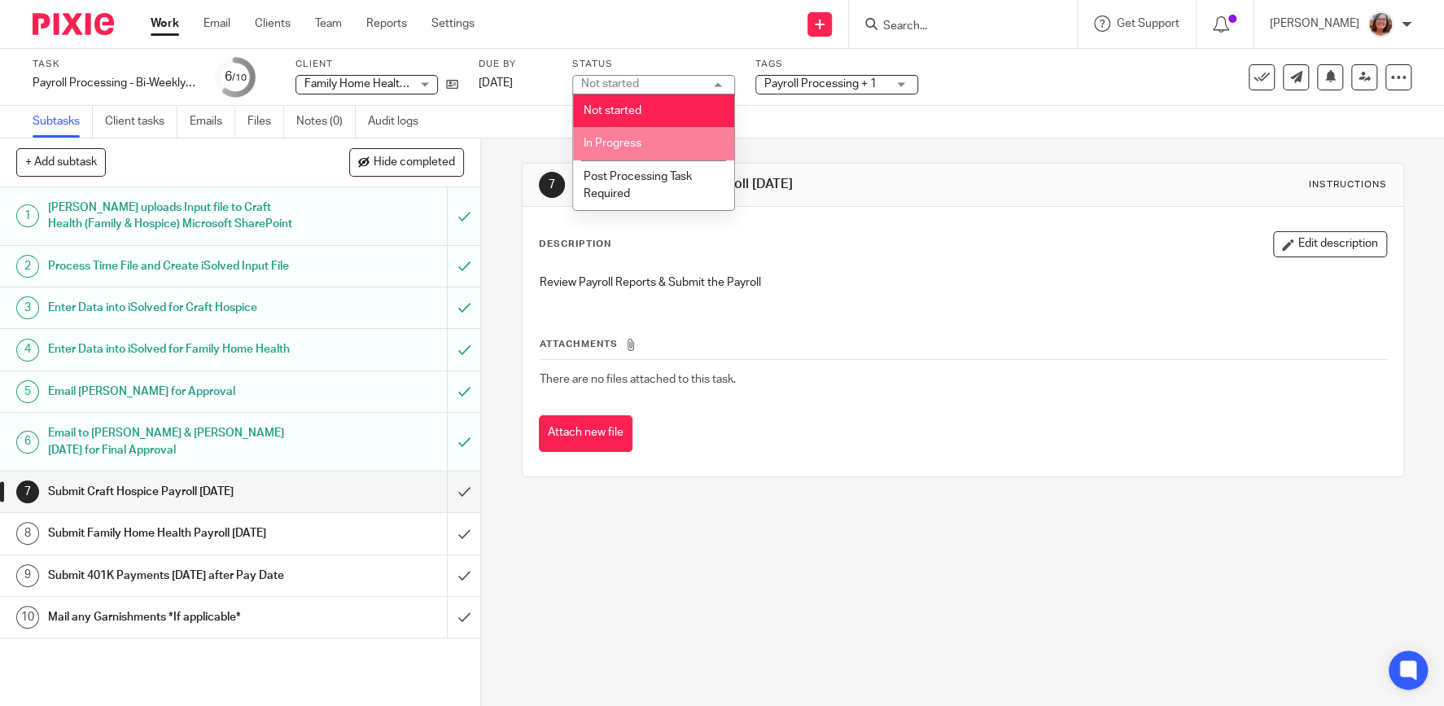
click at [676, 142] on li "In Progress" at bounding box center [653, 143] width 161 height 33
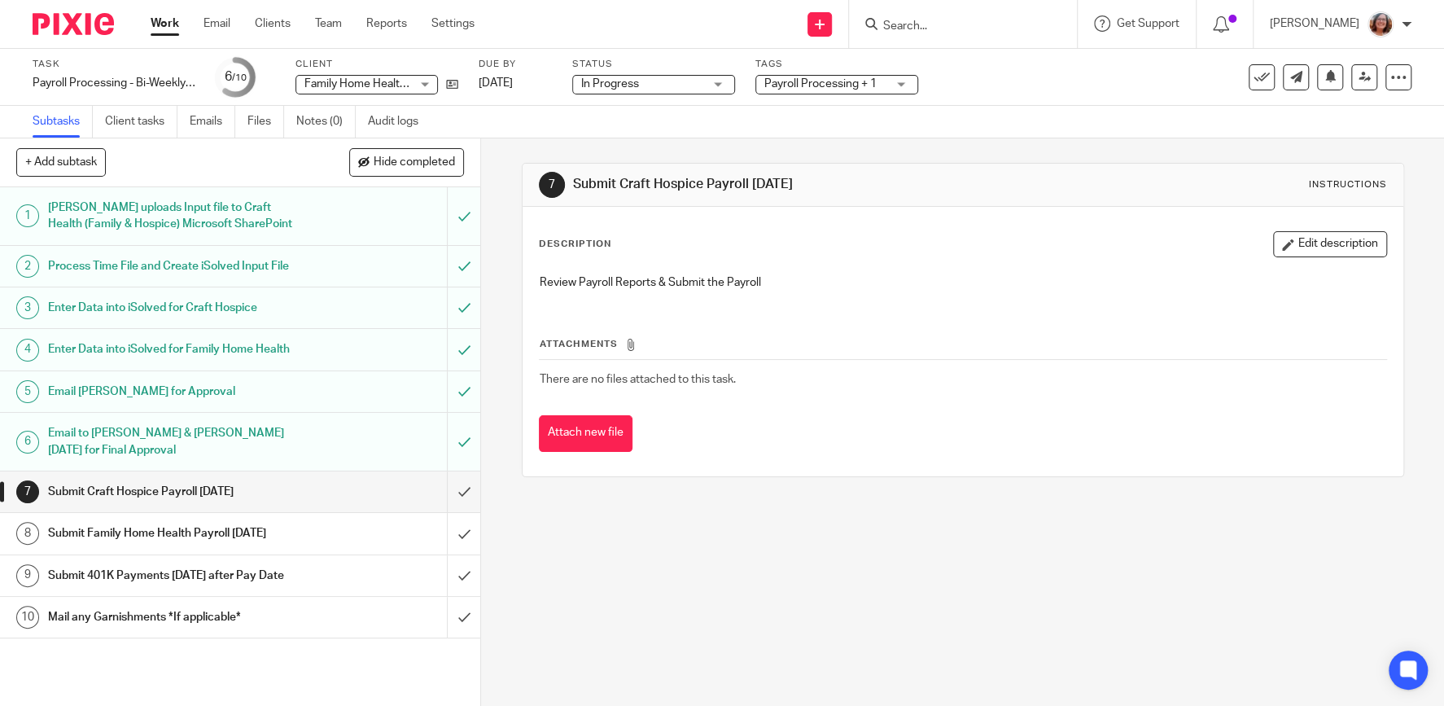
click at [168, 25] on link "Work" at bounding box center [165, 23] width 28 height 16
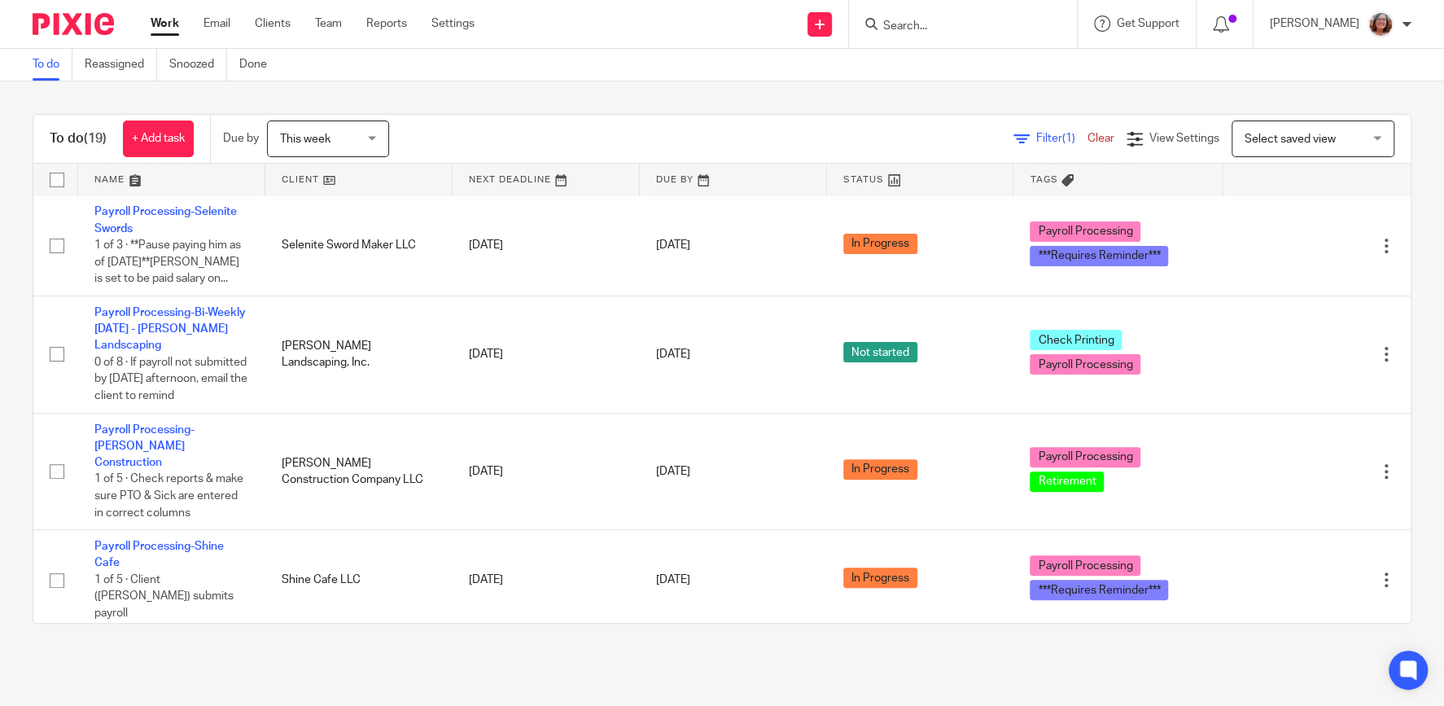
scroll to position [278, 0]
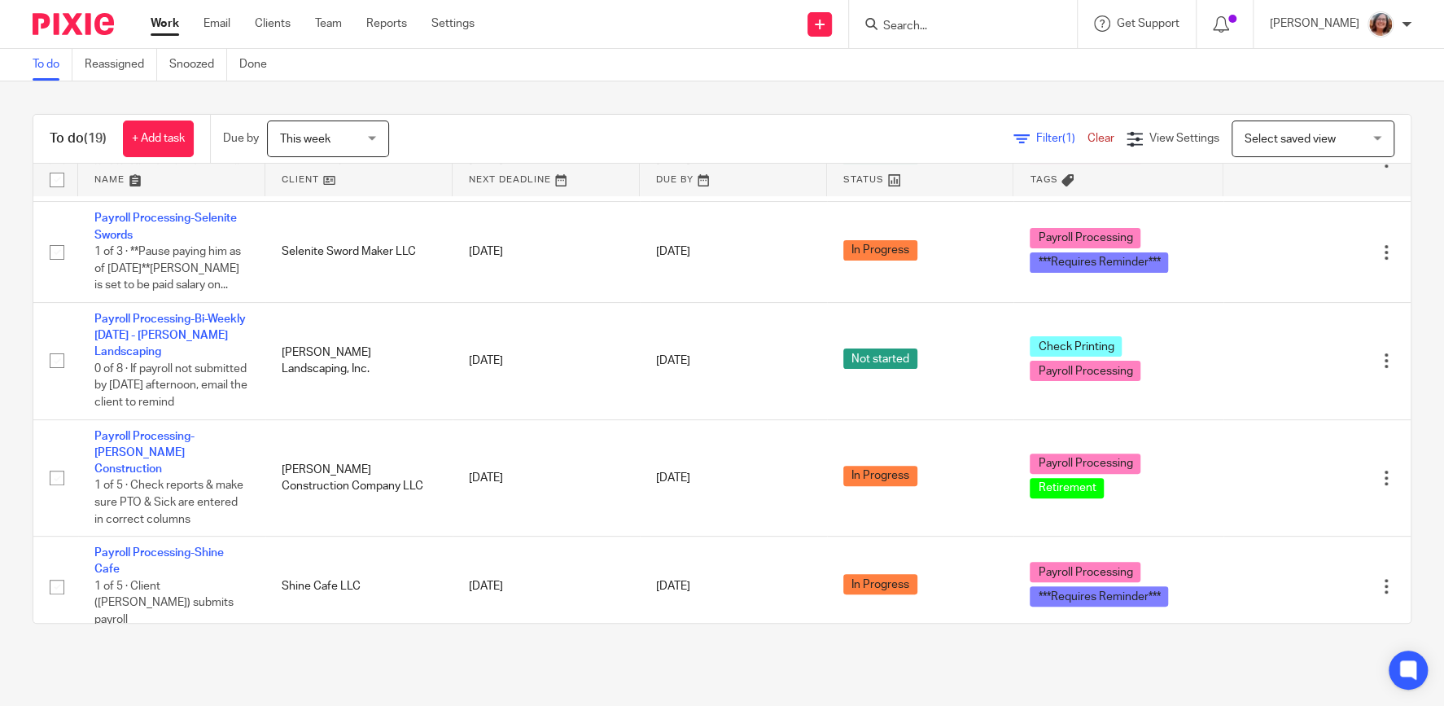
click at [855, 178] on link at bounding box center [920, 180] width 187 height 33
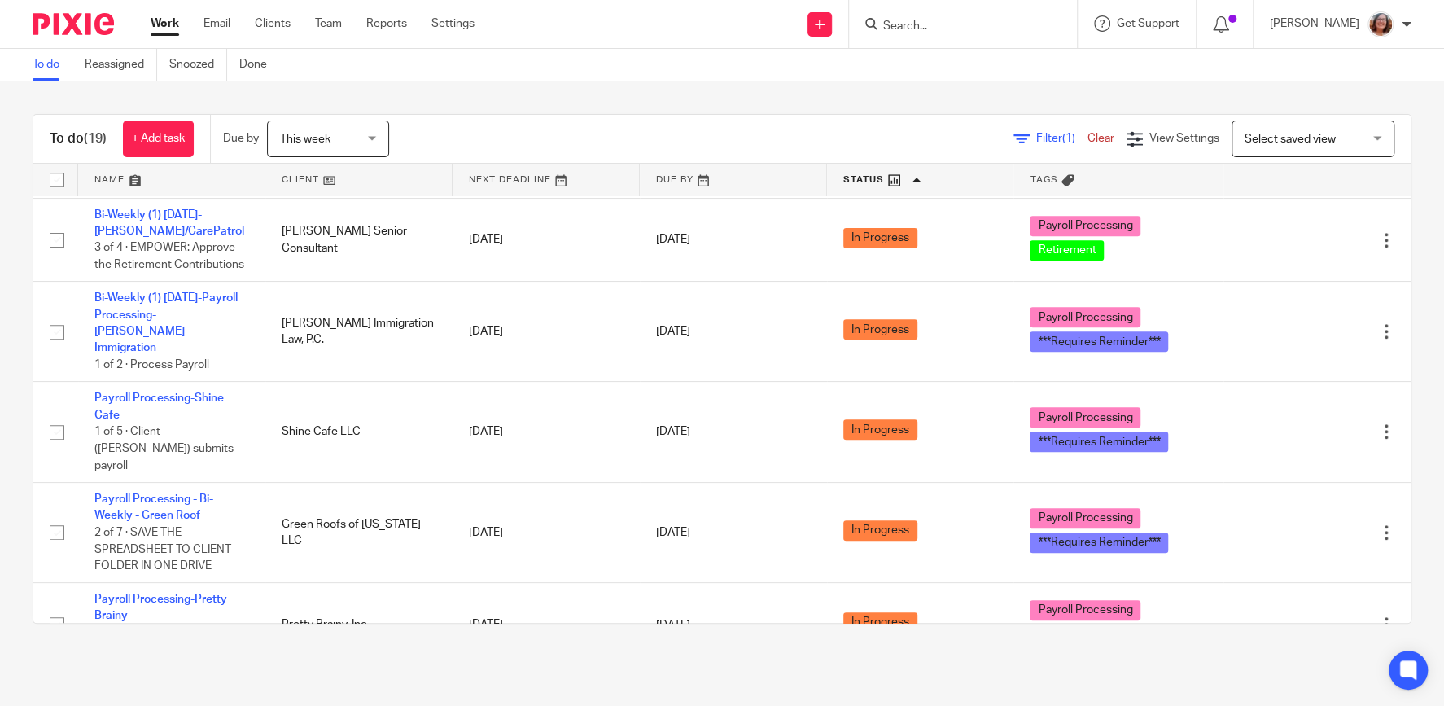
scroll to position [649, 0]
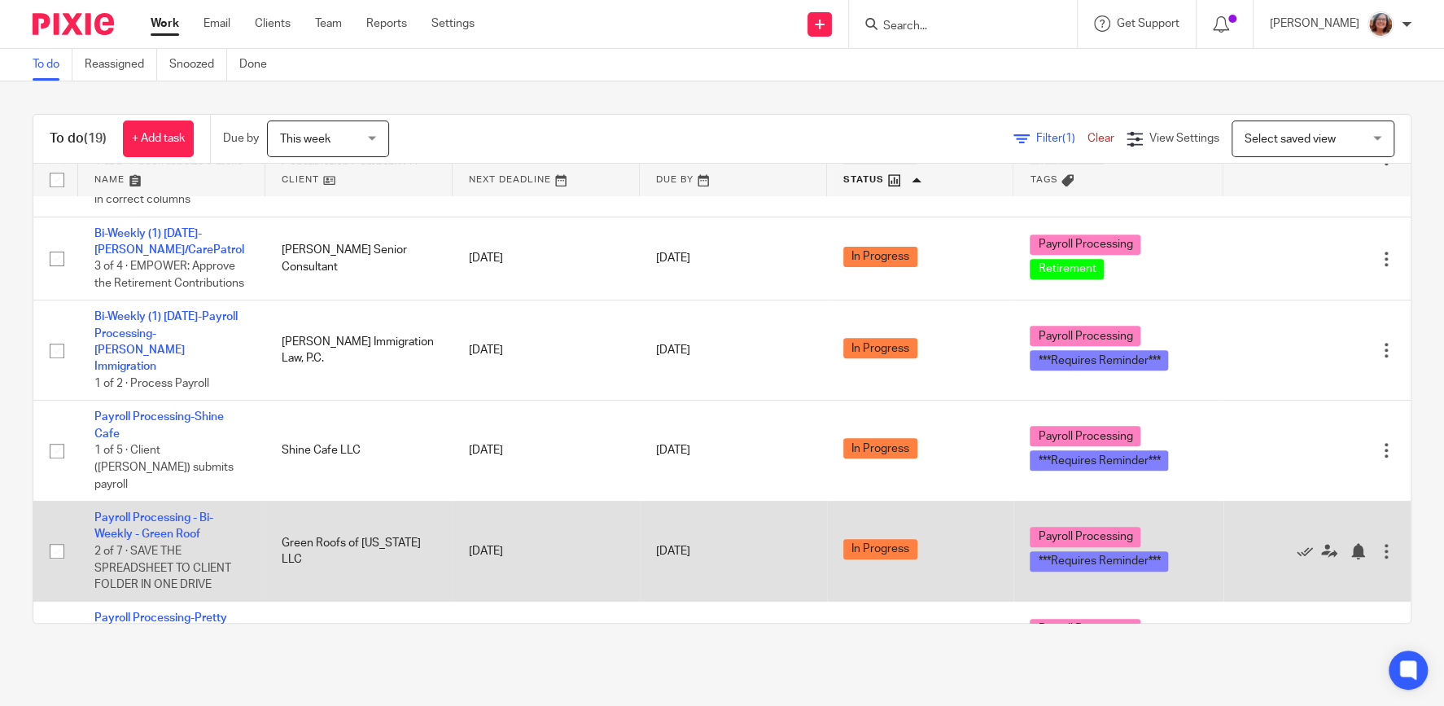
click at [158, 501] on td "Payroll Processing - Bi-Weekly - Green Roof 2 of 7 · SAVE THE SPREADSHEET TO CL…" at bounding box center [171, 551] width 187 height 100
click at [177, 512] on link "Payroll Processing - Bi-Weekly - Green Roof" at bounding box center [153, 526] width 119 height 28
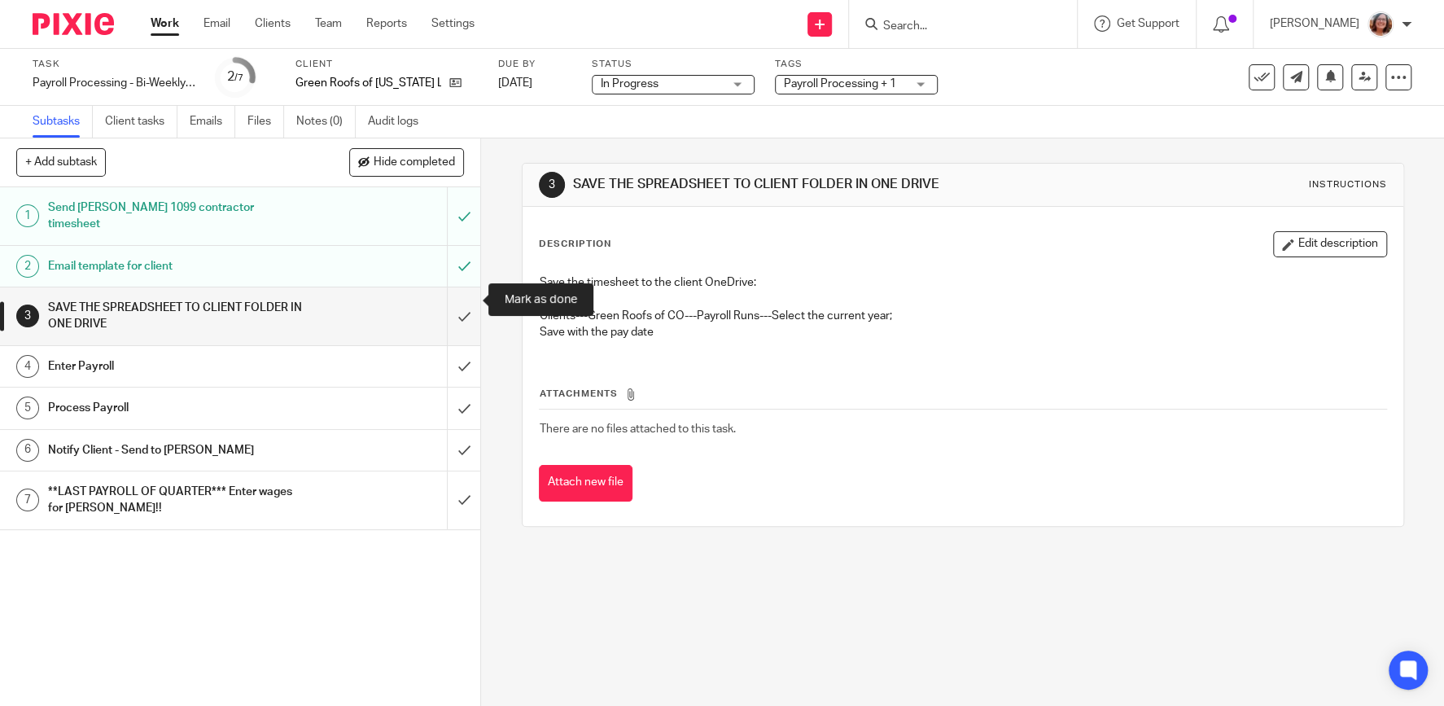
click at [466, 287] on input "submit" at bounding box center [240, 316] width 480 height 58
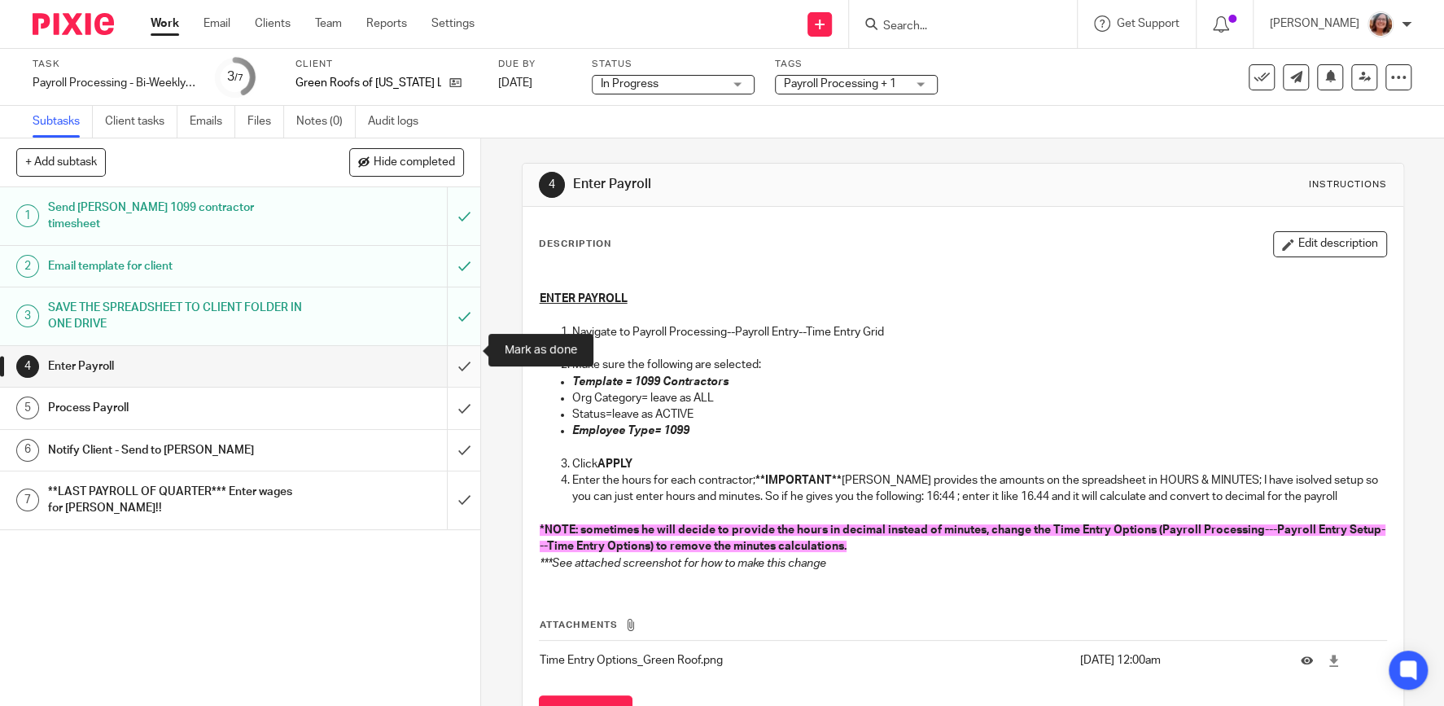
click at [474, 346] on input "submit" at bounding box center [240, 366] width 480 height 41
click at [466, 392] on input "submit" at bounding box center [240, 407] width 480 height 41
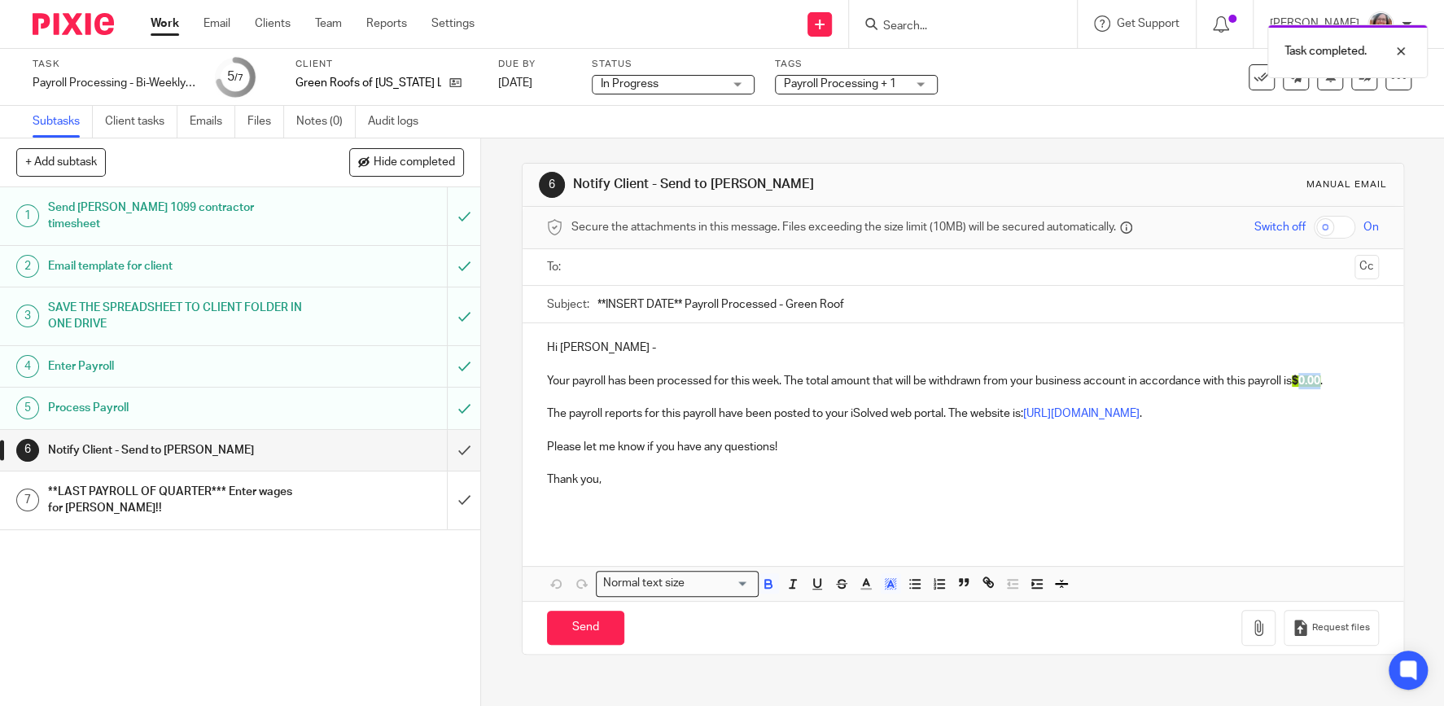
drag, startPoint x: 1328, startPoint y: 378, endPoint x: 1308, endPoint y: 378, distance: 19.6
click at [1308, 378] on span "$0.00" at bounding box center [1306, 380] width 28 height 11
drag, startPoint x: 1352, startPoint y: 375, endPoint x: 1307, endPoint y: 379, distance: 45.0
click at [1307, 379] on p "Your payroll has been processed for this week. The total amount that will be wi…" at bounding box center [963, 372] width 832 height 33
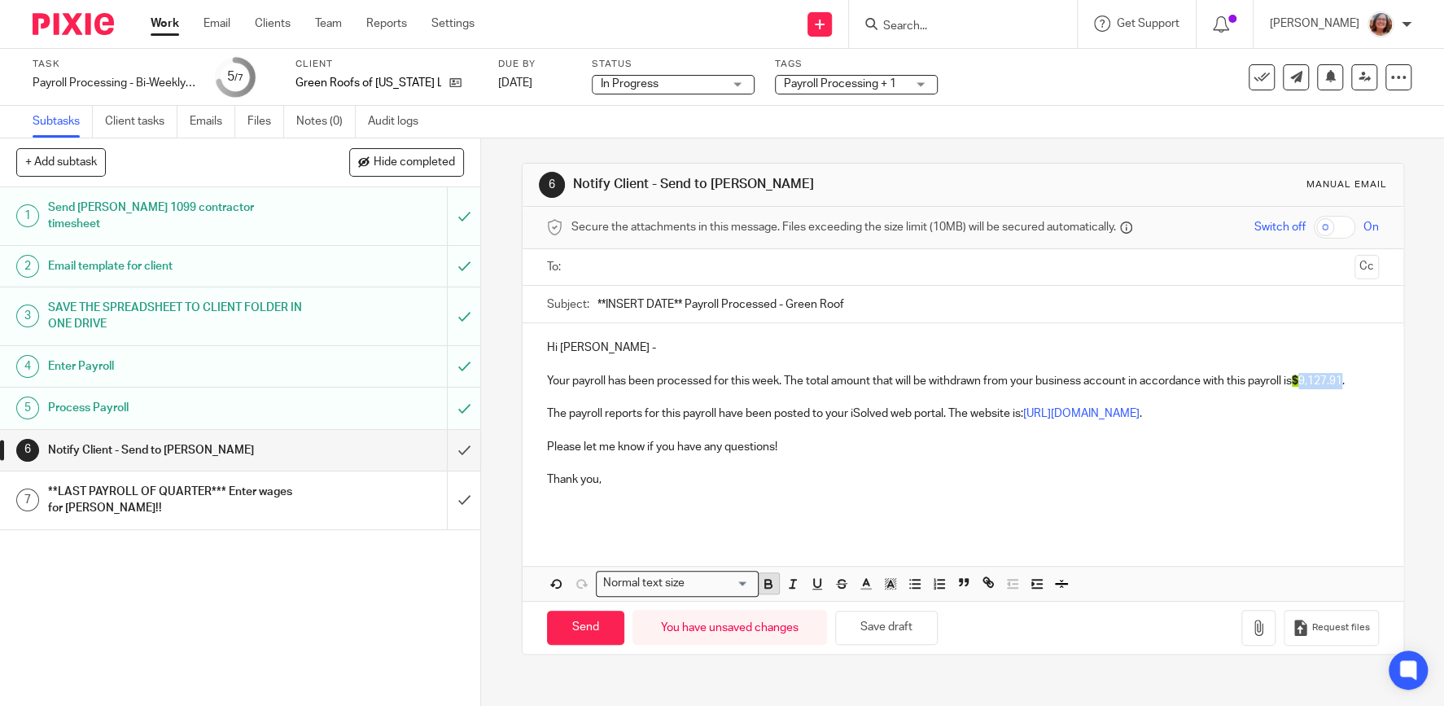
click at [770, 584] on icon "button" at bounding box center [768, 586] width 7 height 4
click at [892, 581] on icon "button" at bounding box center [890, 583] width 15 height 15
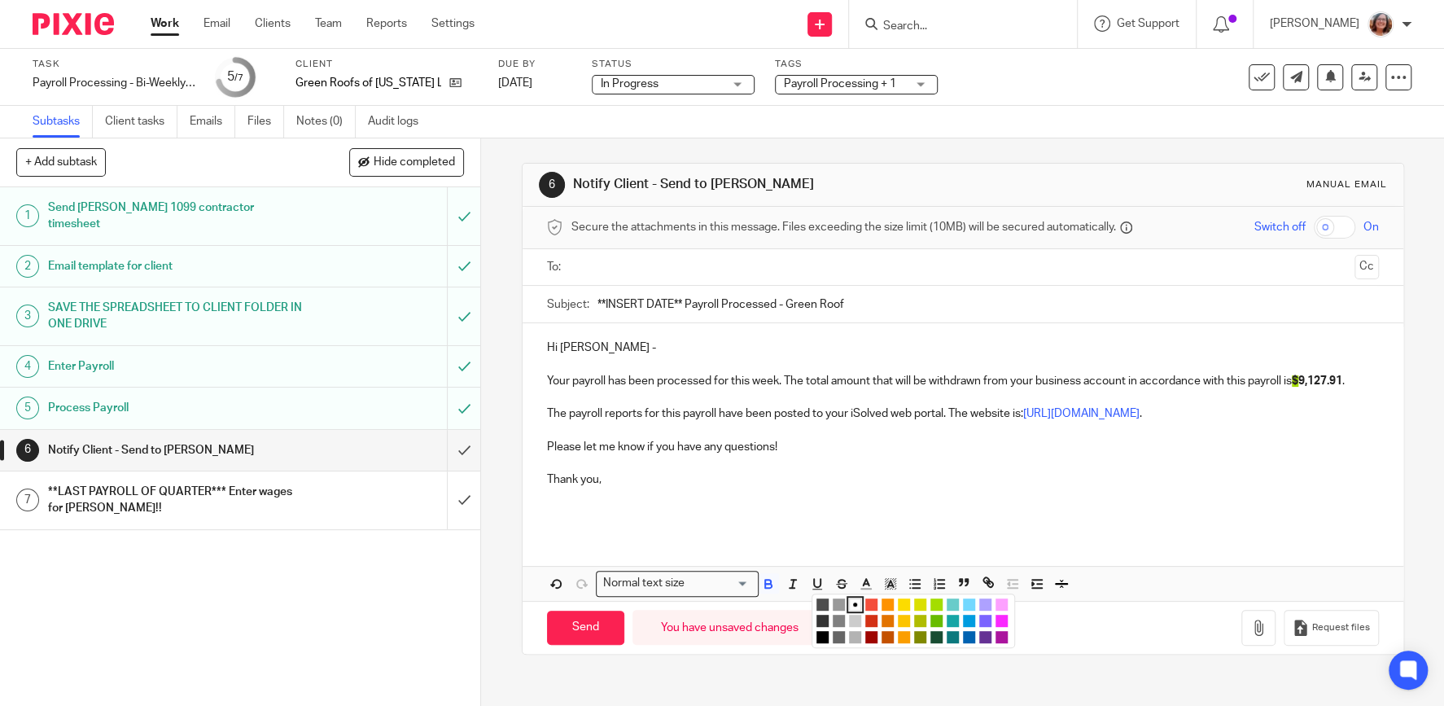
click at [936, 603] on li "color:#A4DD00" at bounding box center [936, 604] width 12 height 12
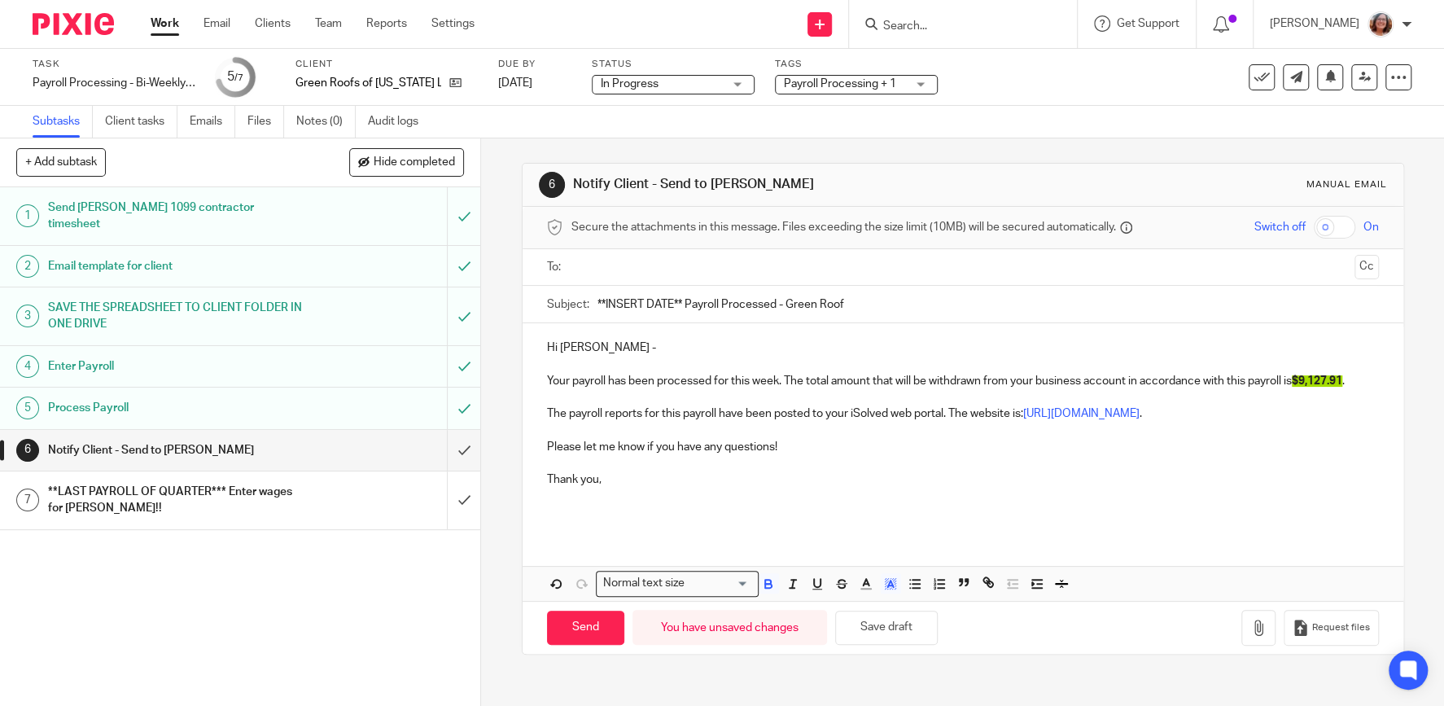
drag, startPoint x: 681, startPoint y: 302, endPoint x: 518, endPoint y: 308, distance: 162.9
click at [597, 308] on input "**INSERT DATE** Payroll Processed - Green Roof" at bounding box center [987, 304] width 781 height 37
type input "10/17/25 Payroll Processed - Green Roof"
click at [646, 268] on input "text" at bounding box center [962, 267] width 771 height 19
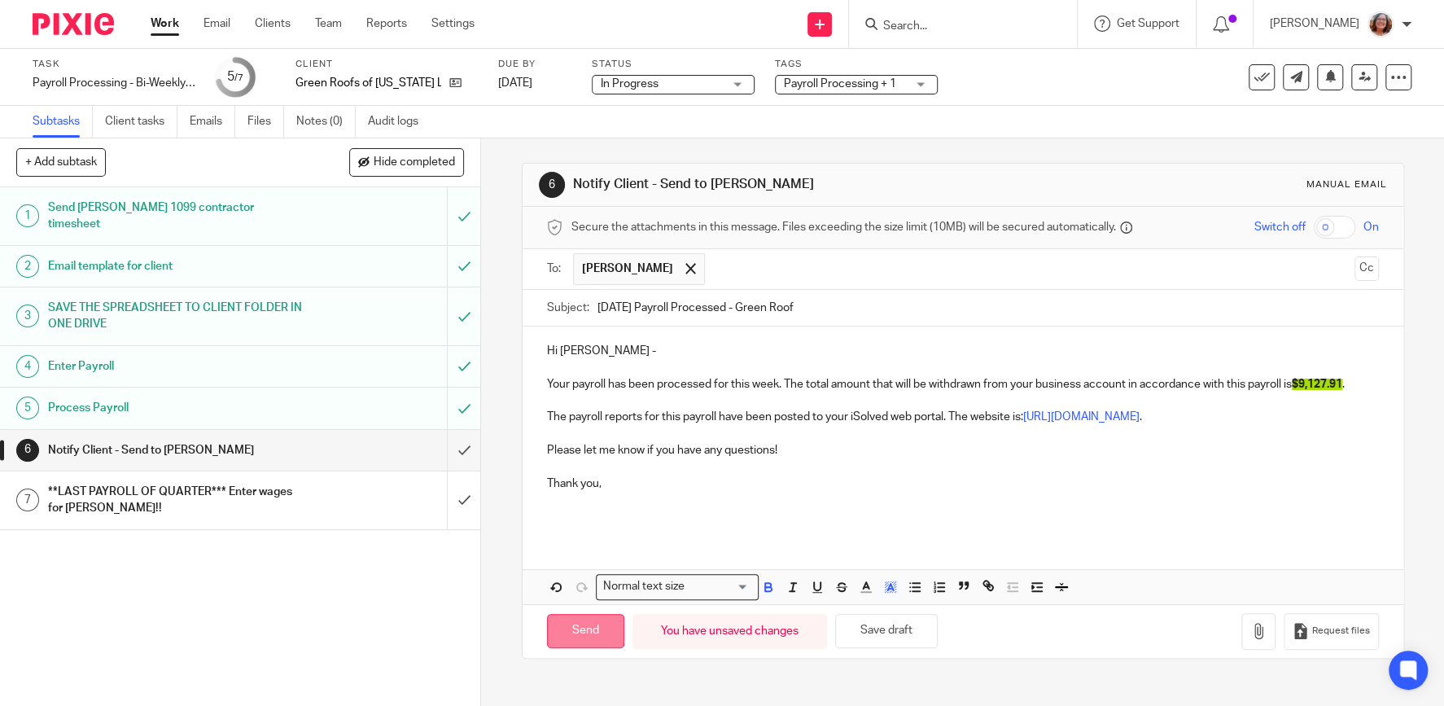
click at [586, 636] on input "Send" at bounding box center [585, 631] width 77 height 35
type input "Sent"
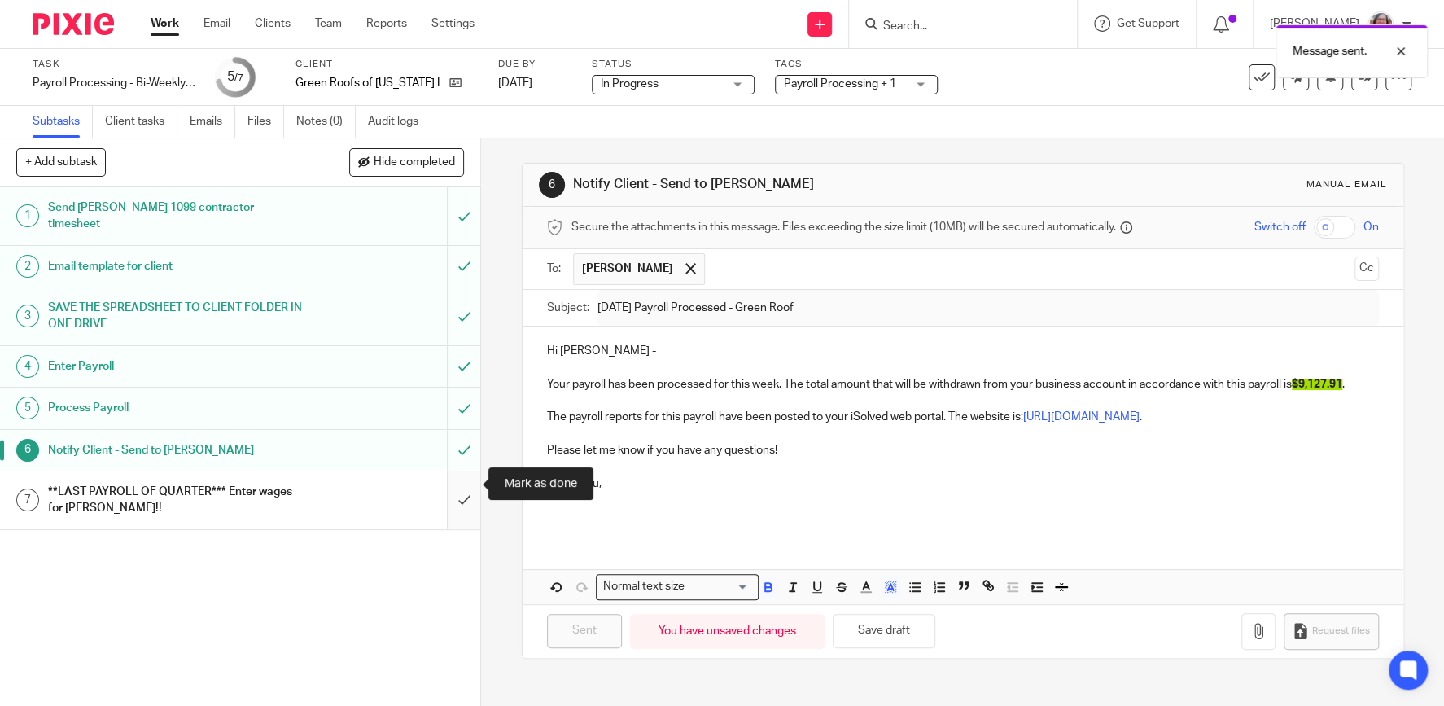
click at [466, 484] on input "submit" at bounding box center [240, 500] width 480 height 58
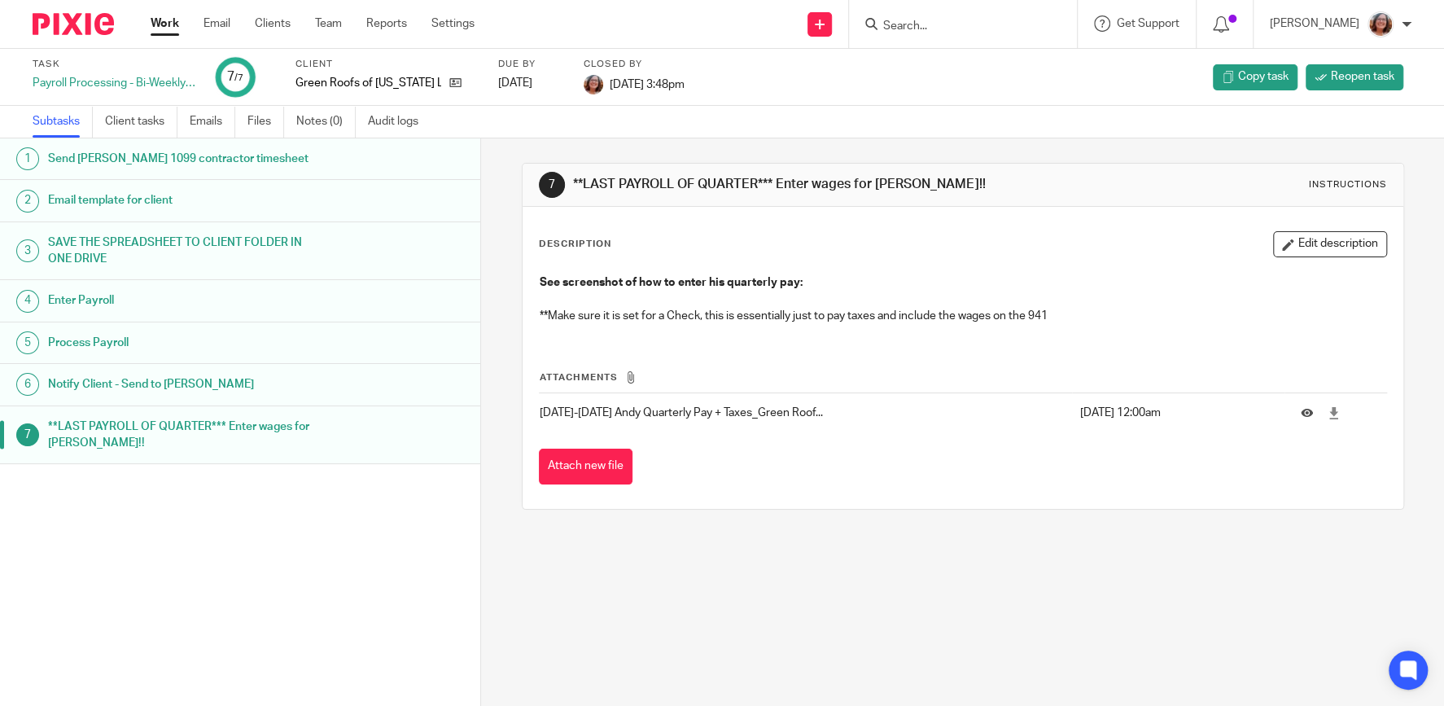
click at [166, 25] on link "Work" at bounding box center [165, 23] width 28 height 16
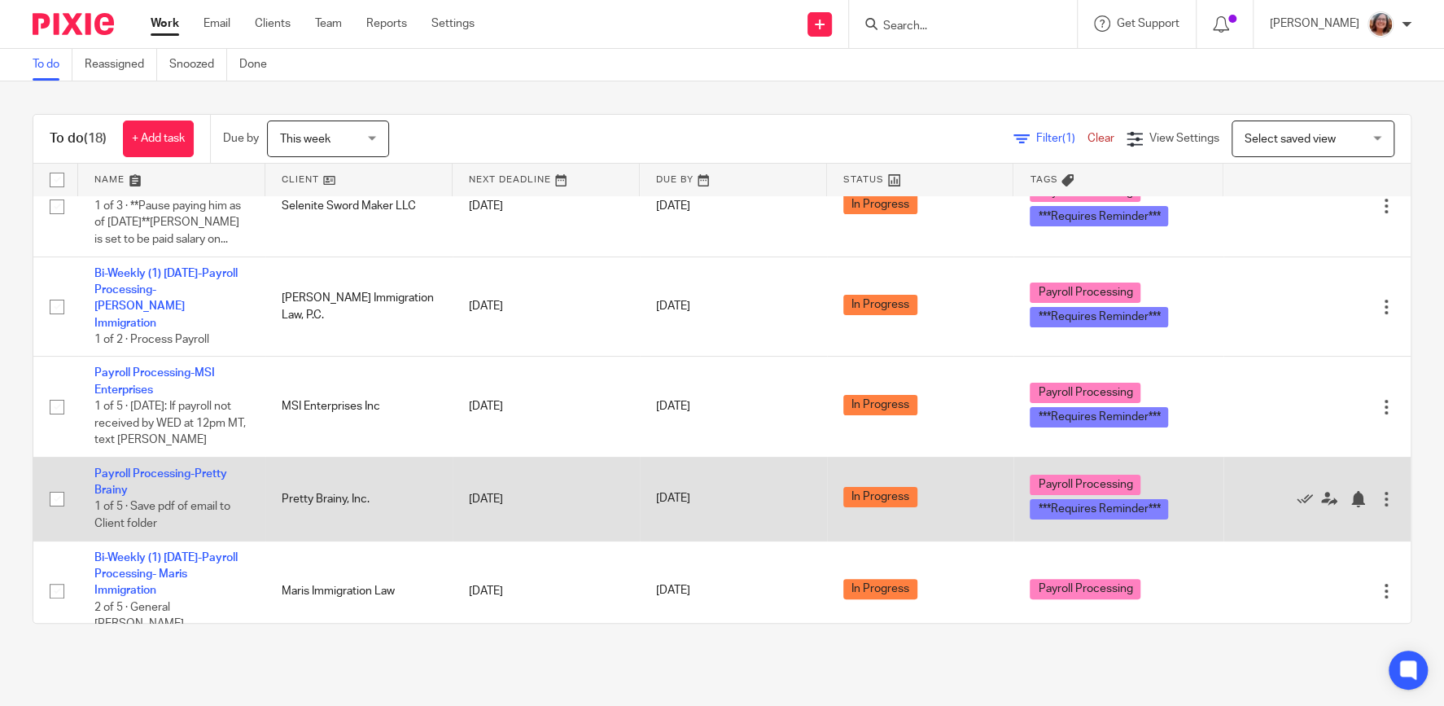
scroll to position [208, 0]
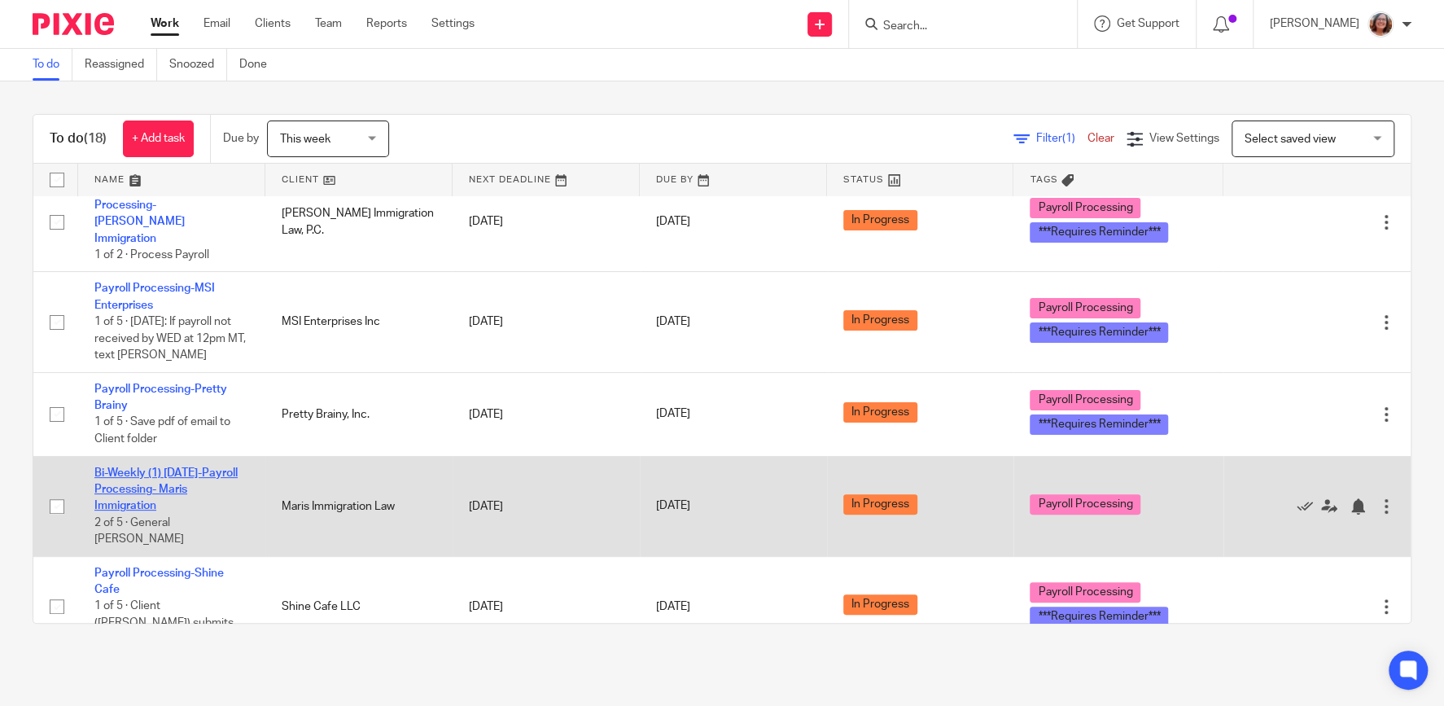
click at [152, 472] on link "Bi-Weekly (1) [DATE]-Payroll Processing- Maris Immigration" at bounding box center [165, 489] width 143 height 45
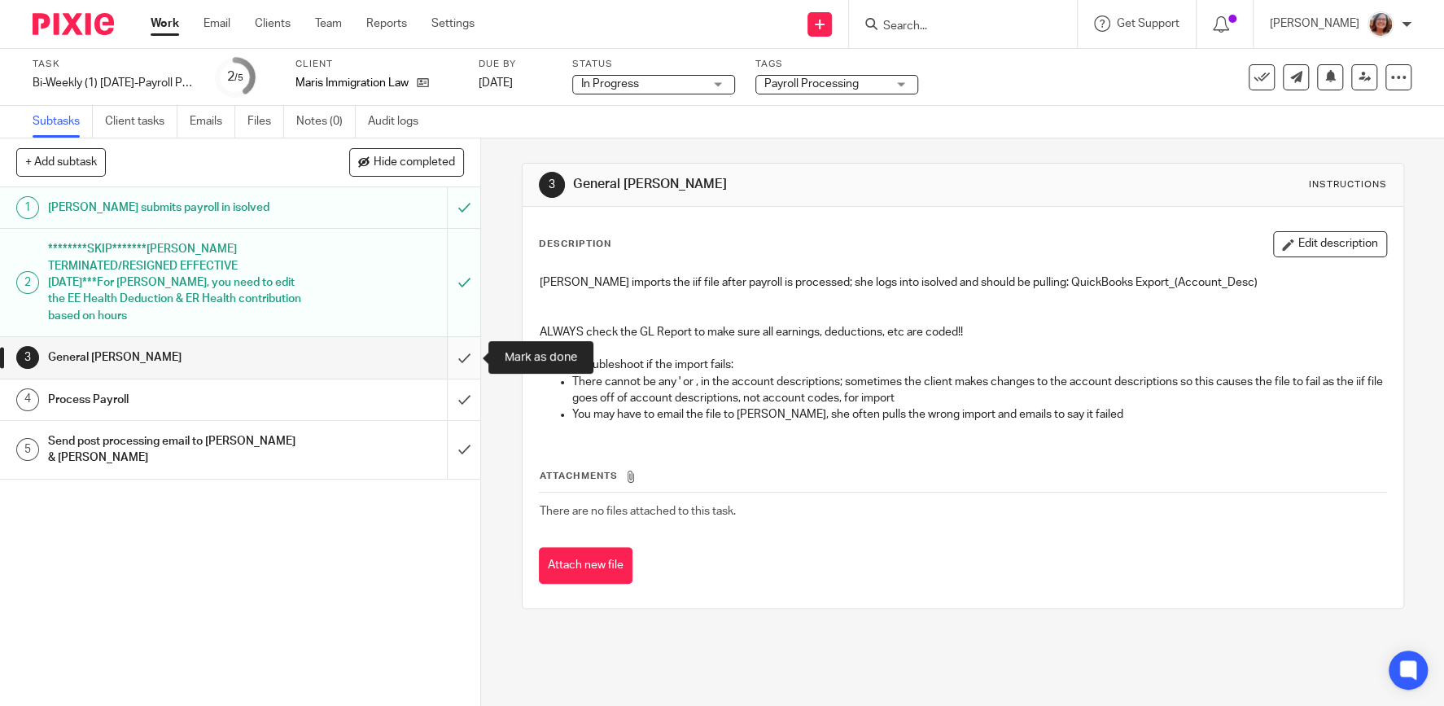
click at [461, 361] on input "submit" at bounding box center [240, 357] width 480 height 41
click at [469, 392] on input "submit" at bounding box center [240, 399] width 480 height 41
click at [466, 444] on input "submit" at bounding box center [240, 450] width 480 height 58
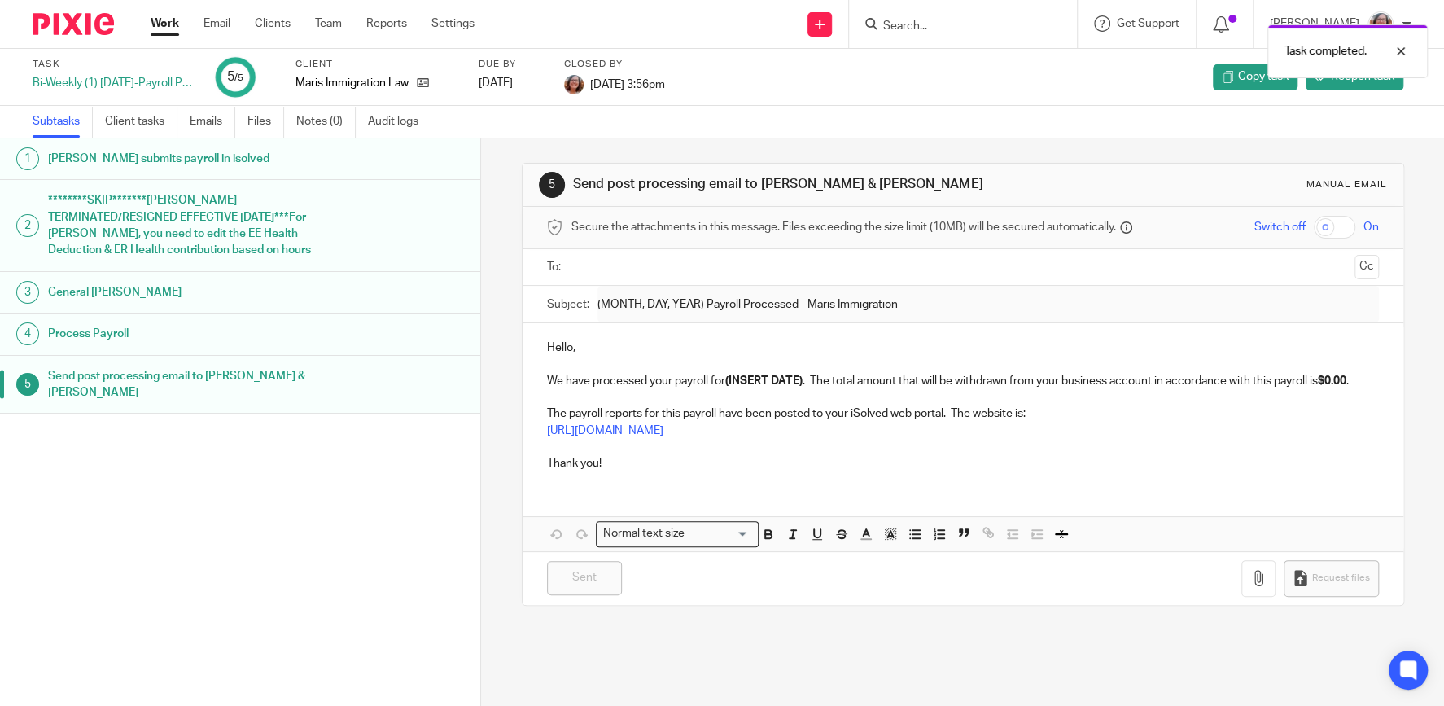
click at [165, 24] on link "Work" at bounding box center [165, 23] width 28 height 16
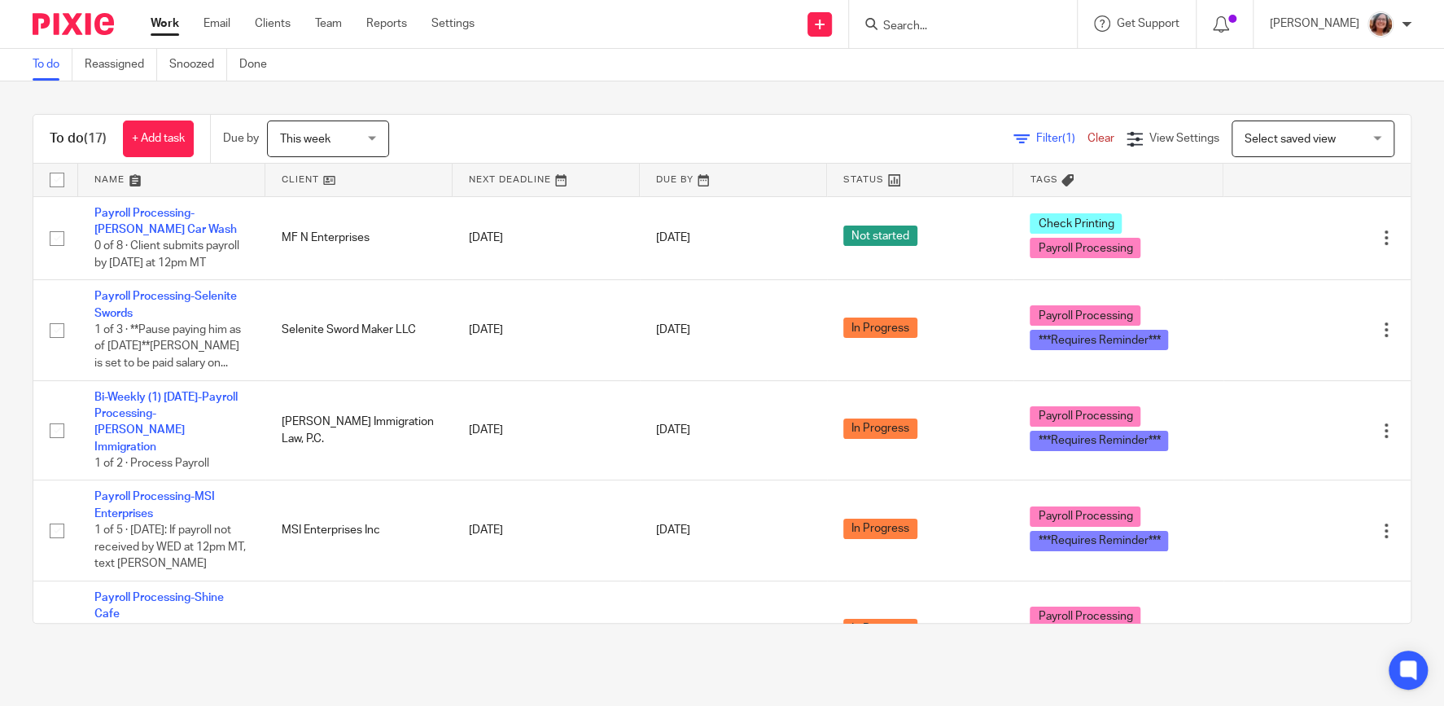
click at [286, 176] on link at bounding box center [358, 180] width 187 height 33
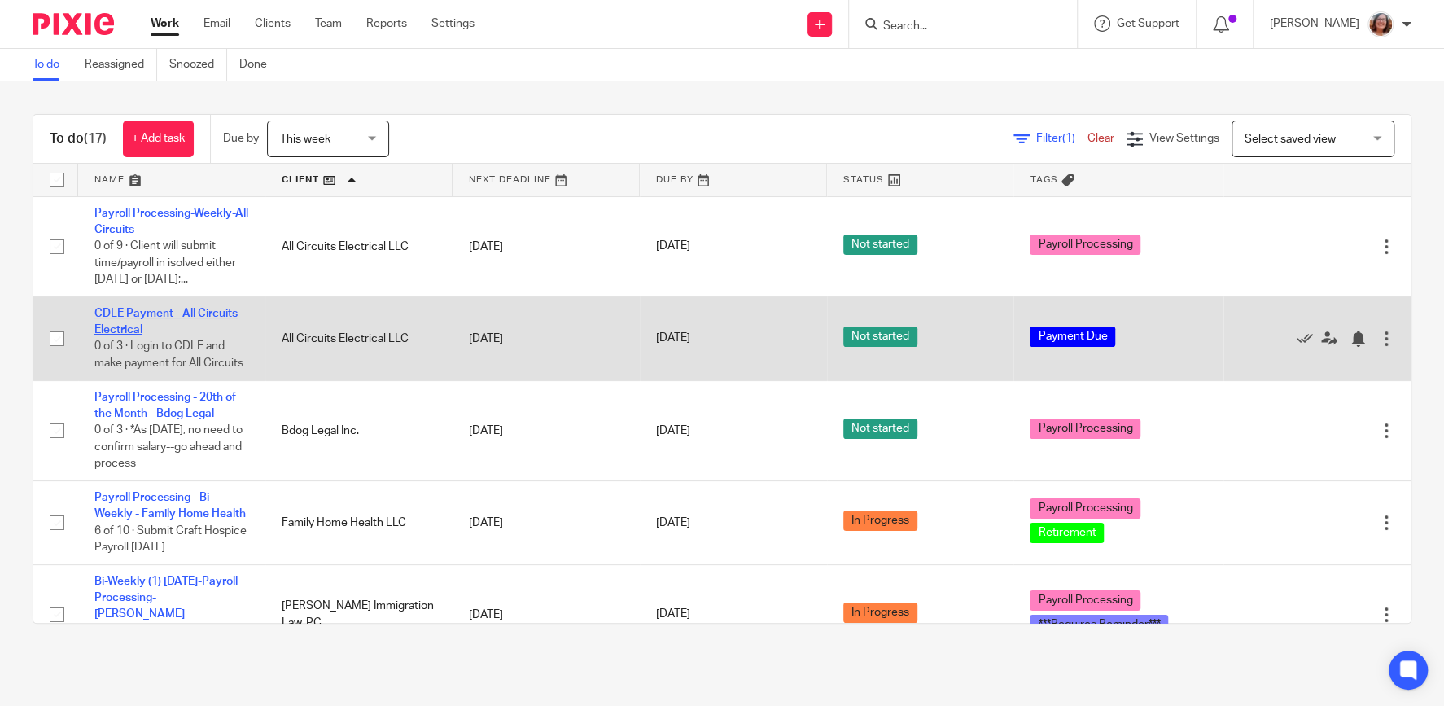
click at [203, 314] on link "CDLE Payment - All Circuits Electrical" at bounding box center [165, 322] width 143 height 28
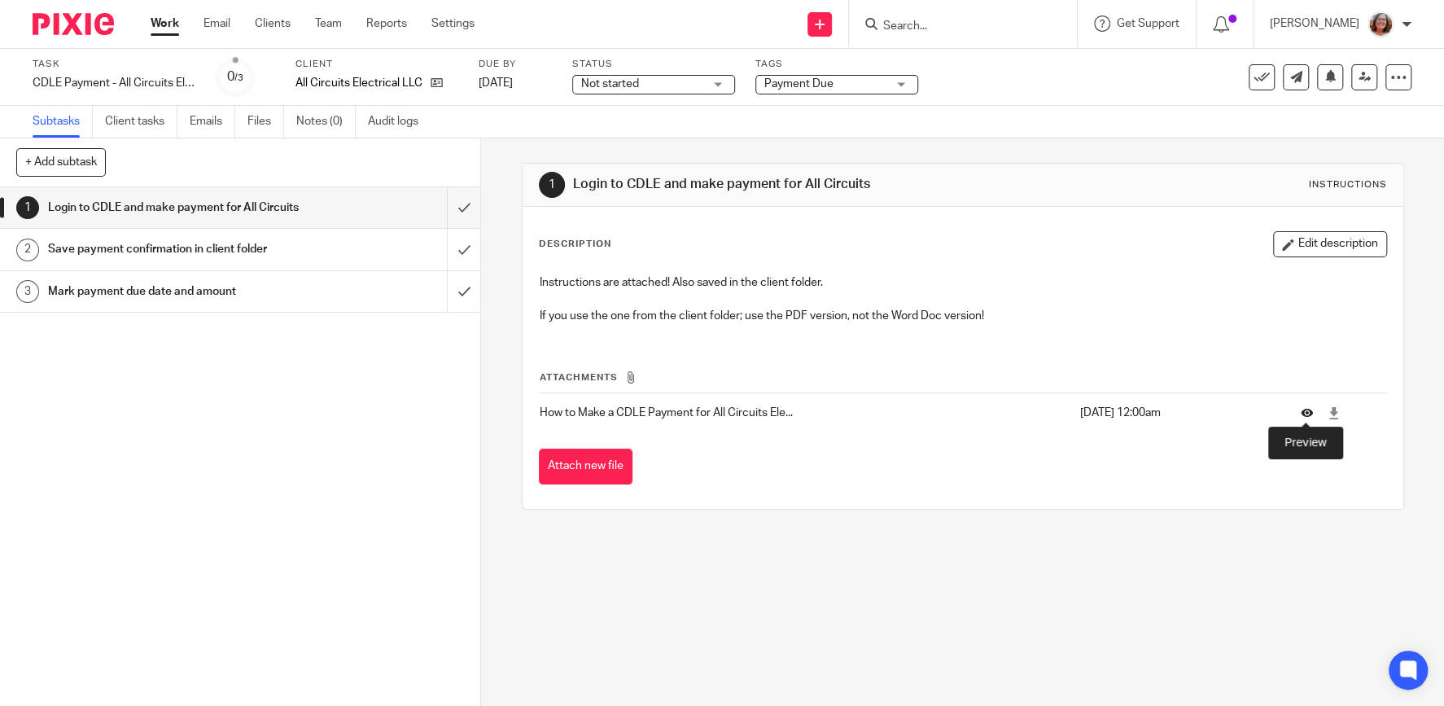
click at [1306, 409] on icon at bounding box center [1307, 412] width 12 height 12
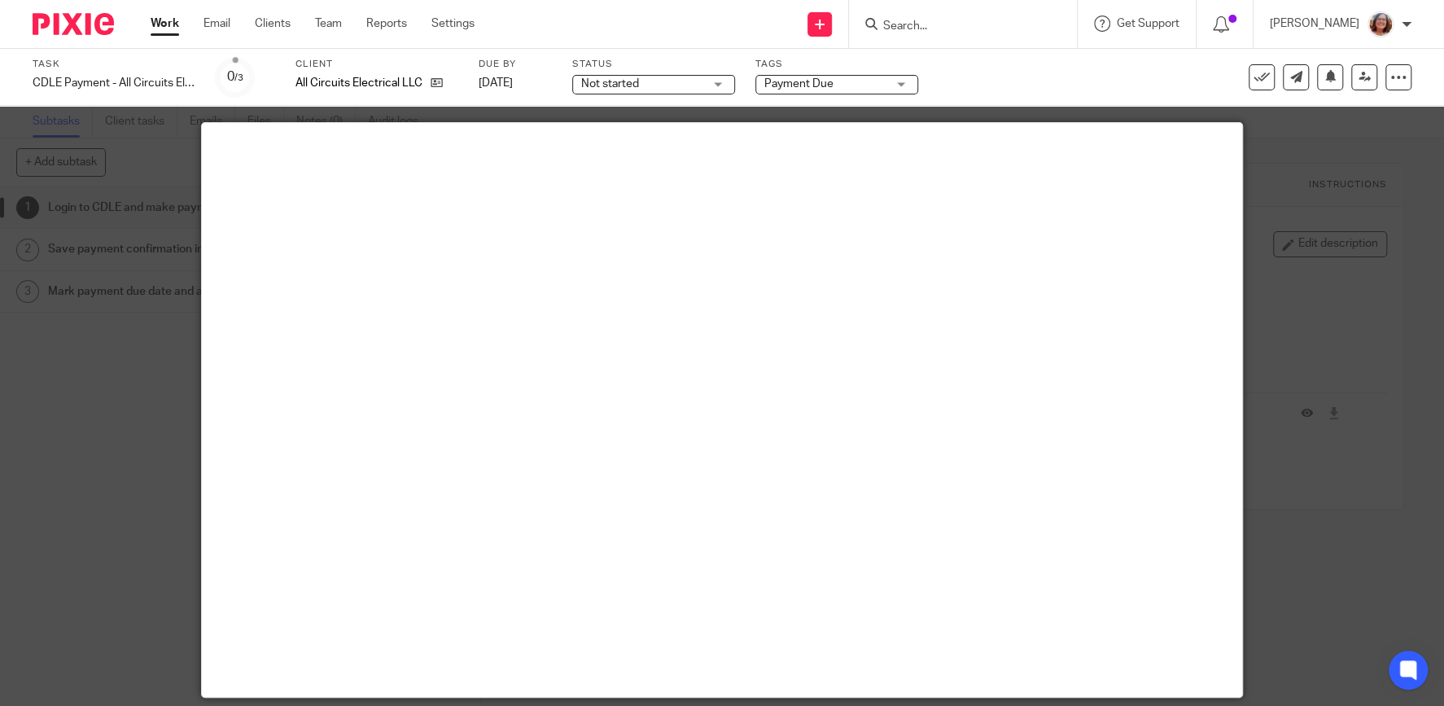
click at [1368, 424] on div at bounding box center [722, 353] width 1444 height 706
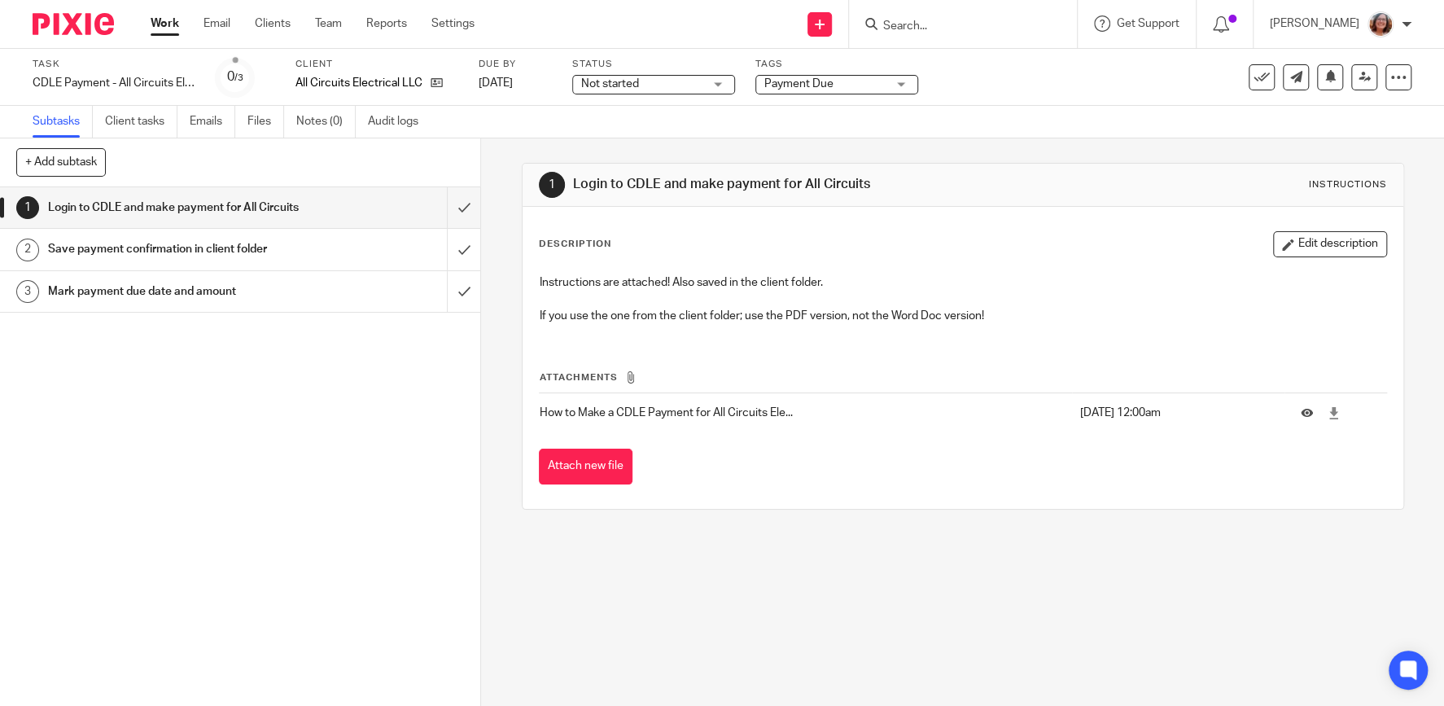
click at [166, 20] on link "Work" at bounding box center [165, 23] width 28 height 16
